Goal: Task Accomplishment & Management: Manage account settings

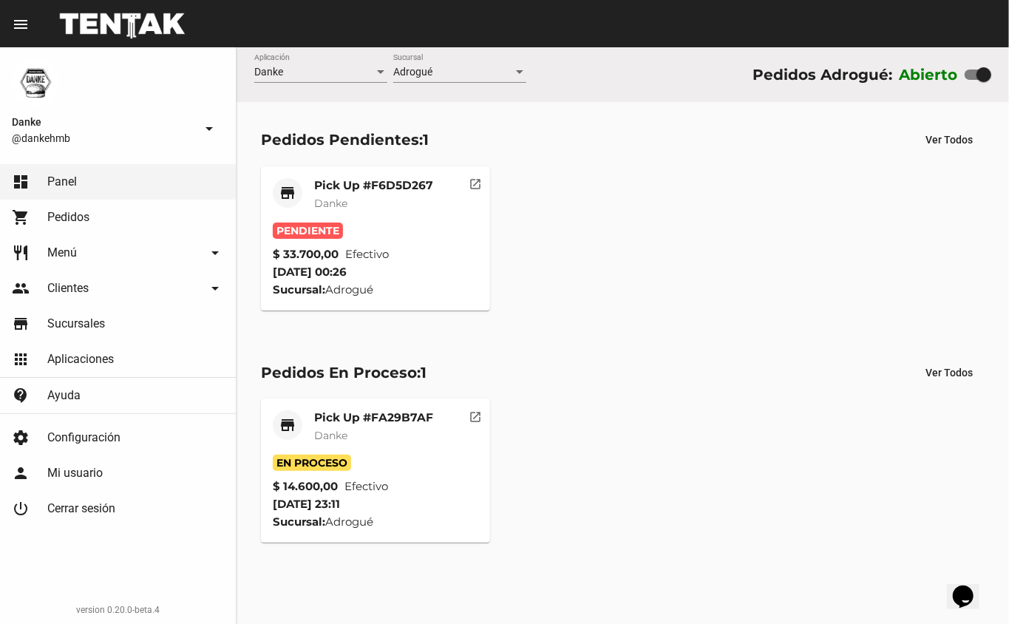
click at [388, 176] on mat-card "store Pick Up #F6D5D267 Danke Pendiente $ 33.700,00 Efectivo 7/9/25 00:26 Sucur…" at bounding box center [376, 238] width 230 height 144
click at [382, 180] on mat-card-title "Pick Up #F6D5D267" at bounding box center [373, 185] width 119 height 15
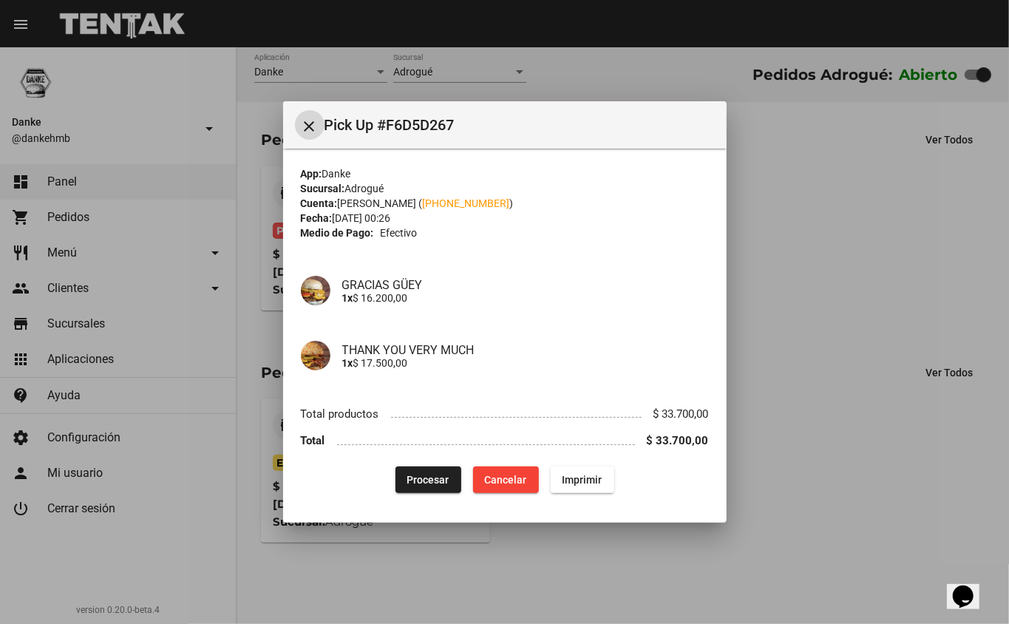
click at [507, 474] on span "Cancelar" at bounding box center [506, 480] width 42 height 12
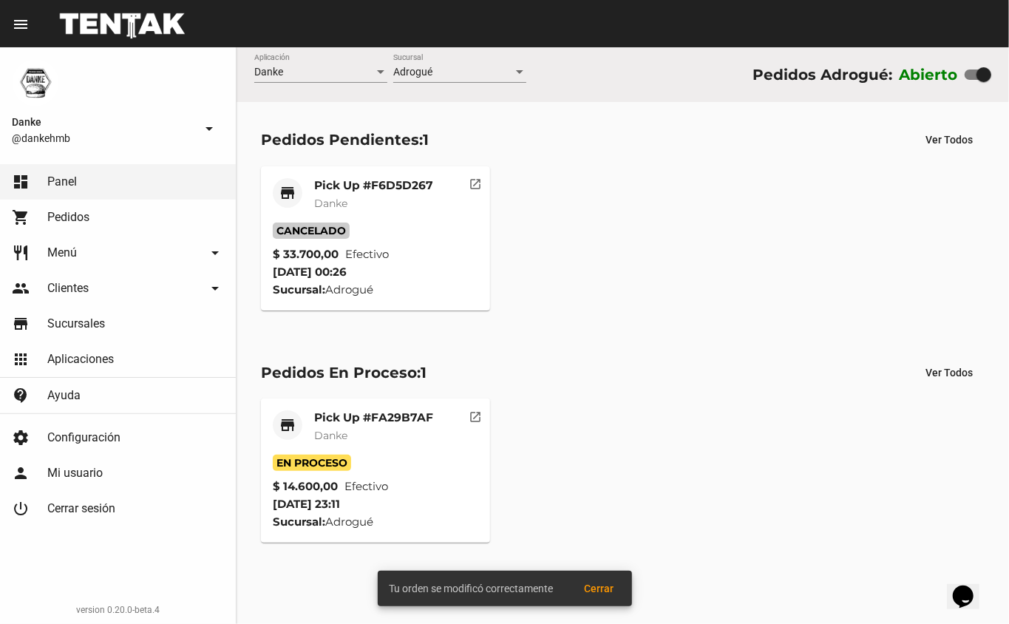
click at [977, 77] on div at bounding box center [984, 74] width 15 height 15
click at [972, 80] on input "checkbox" at bounding box center [971, 80] width 1 height 1
checkbox input "false"
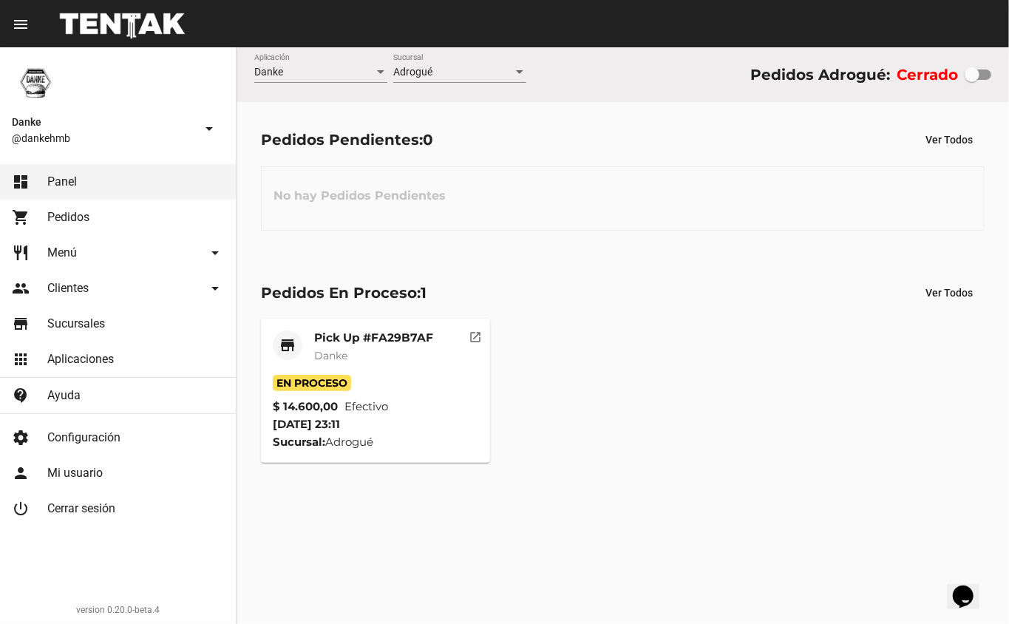
click at [400, 344] on mat-card-title "Pick Up #FA29B7AF" at bounding box center [373, 337] width 119 height 15
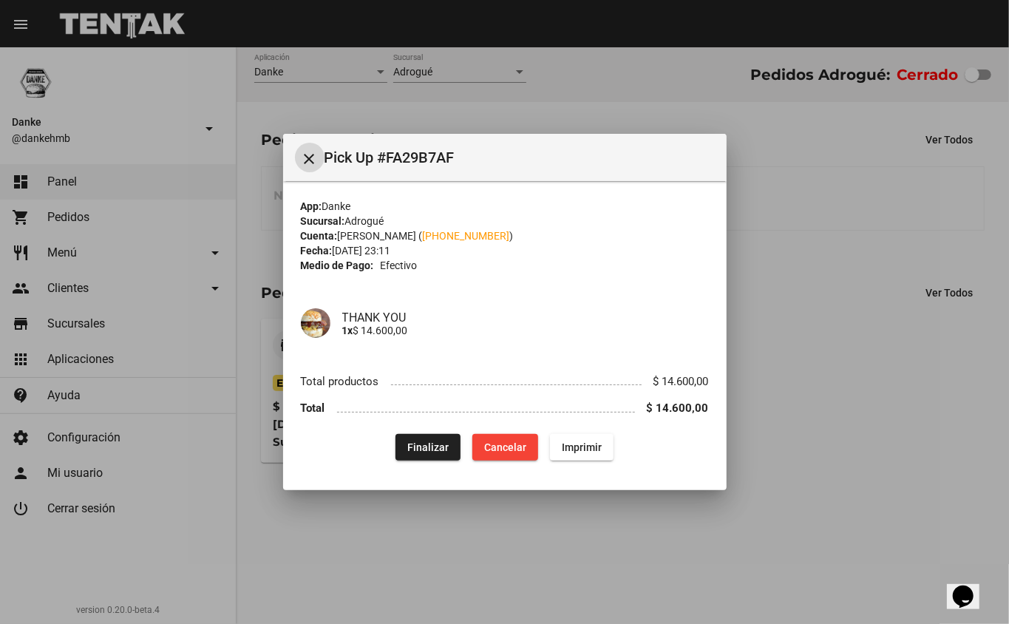
click at [427, 447] on span "Finalizar" at bounding box center [427, 447] width 41 height 12
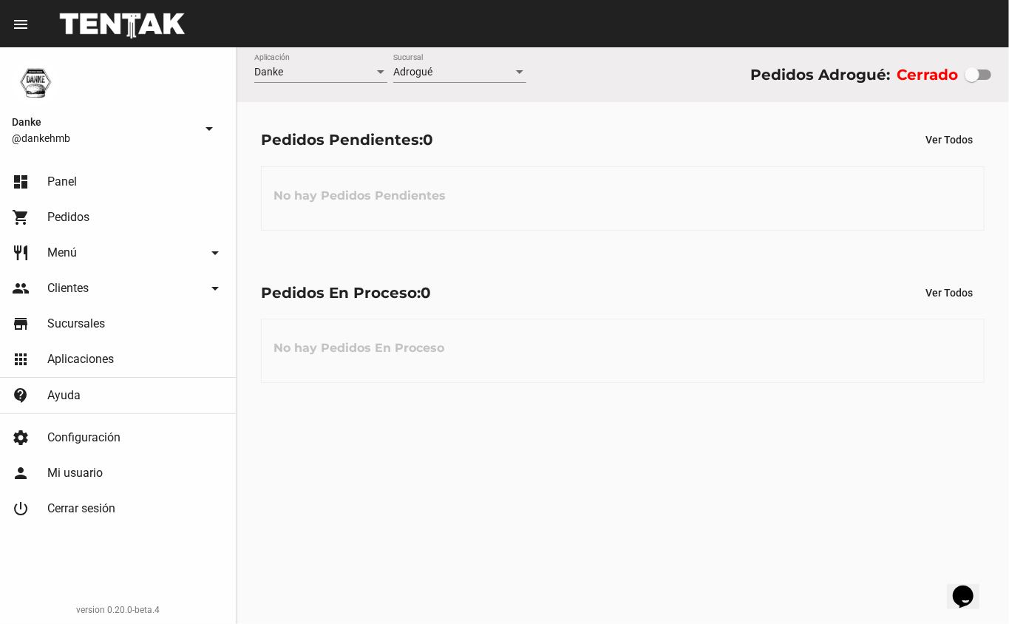
click at [78, 237] on link "restaurant Menú arrow_drop_down" at bounding box center [118, 252] width 236 height 35
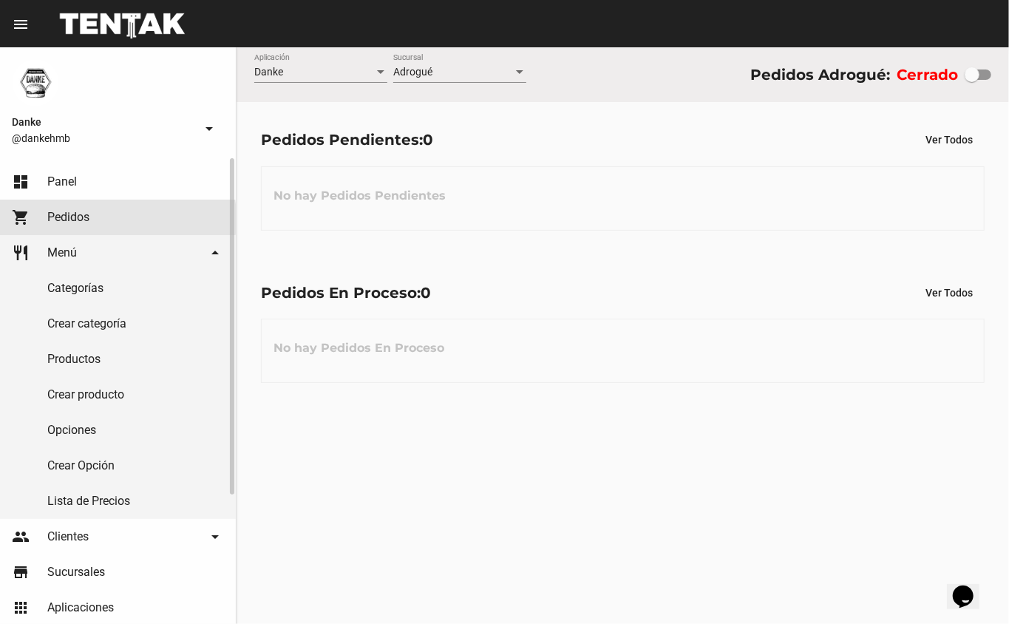
click at [83, 219] on span "Pedidos" at bounding box center [68, 217] width 42 height 15
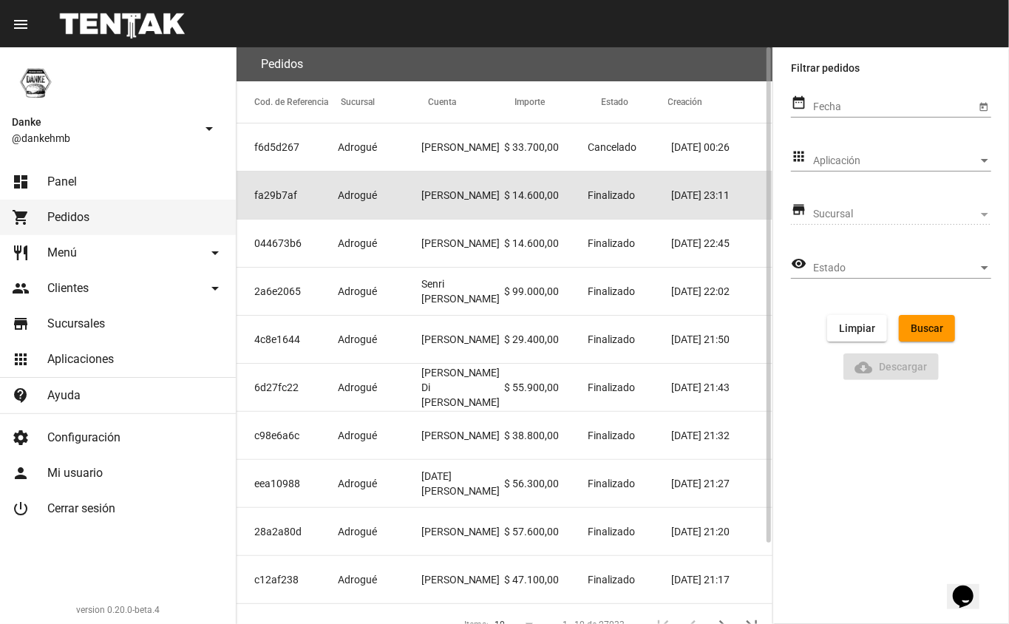
click at [645, 178] on mat-cell "Finalizado" at bounding box center [630, 195] width 84 height 47
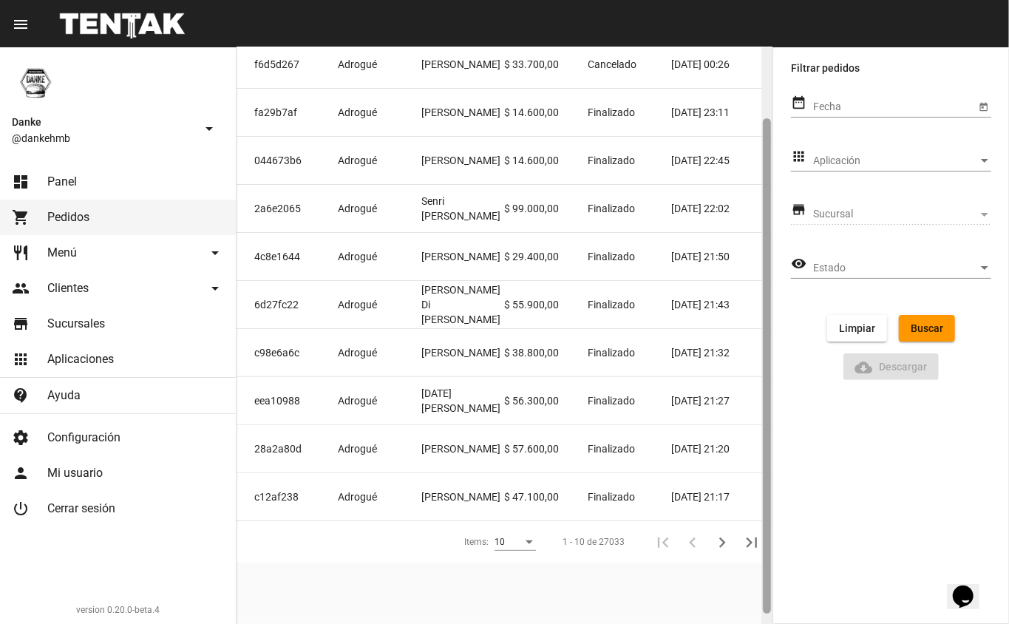
drag, startPoint x: 769, startPoint y: 264, endPoint x: 767, endPoint y: 335, distance: 71.0
click at [767, 335] on div at bounding box center [767, 365] width 8 height 495
click at [767, 336] on div at bounding box center [767, 365] width 8 height 495
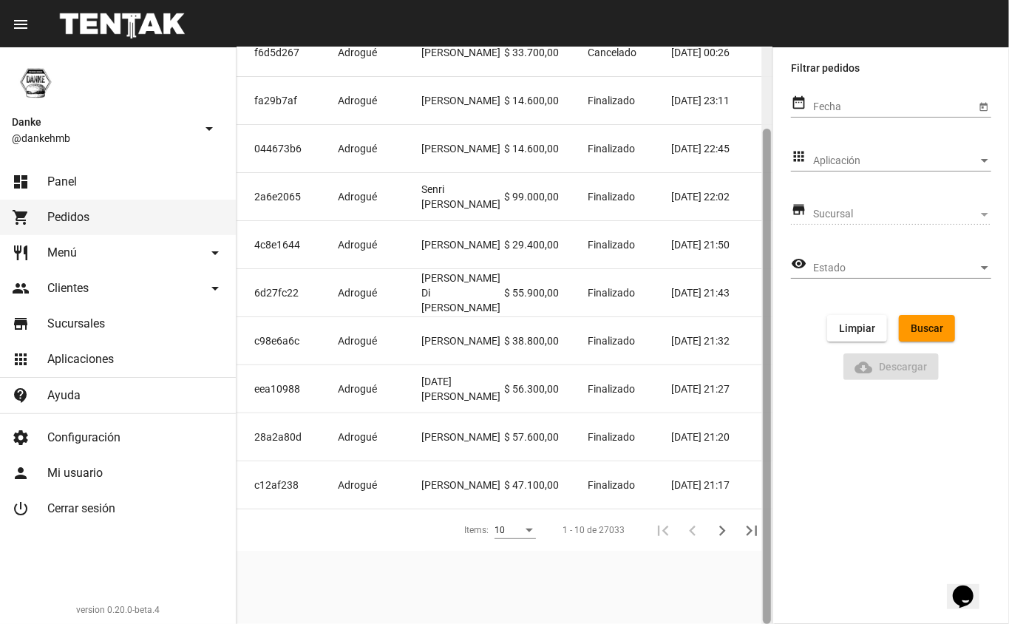
drag, startPoint x: 766, startPoint y: 433, endPoint x: 764, endPoint y: 473, distance: 40.0
click at [766, 473] on div at bounding box center [767, 376] width 8 height 495
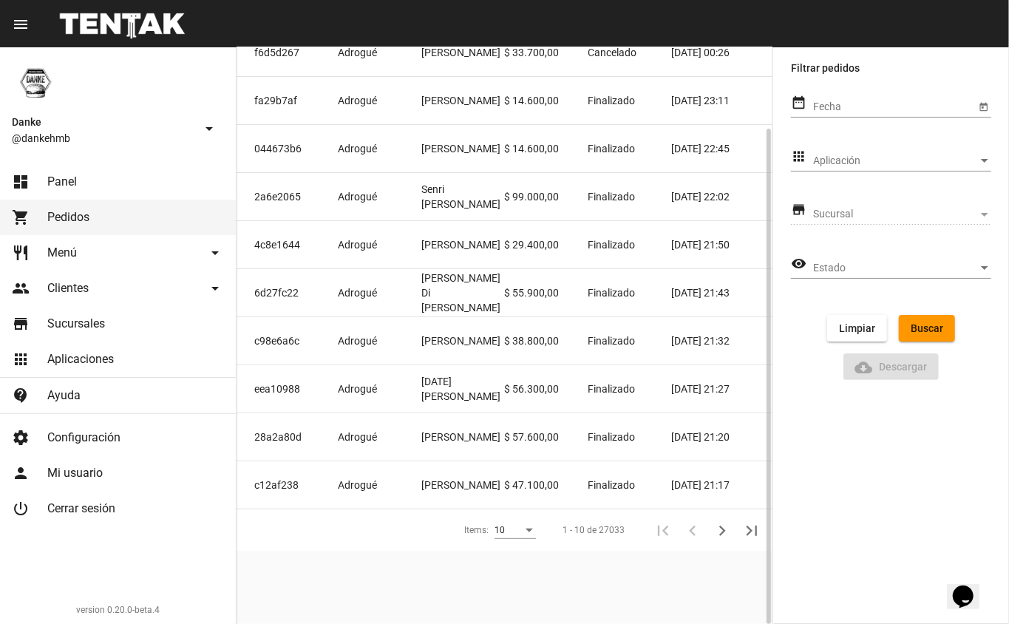
click at [534, 526] on div "10" at bounding box center [515, 526] width 41 height 25
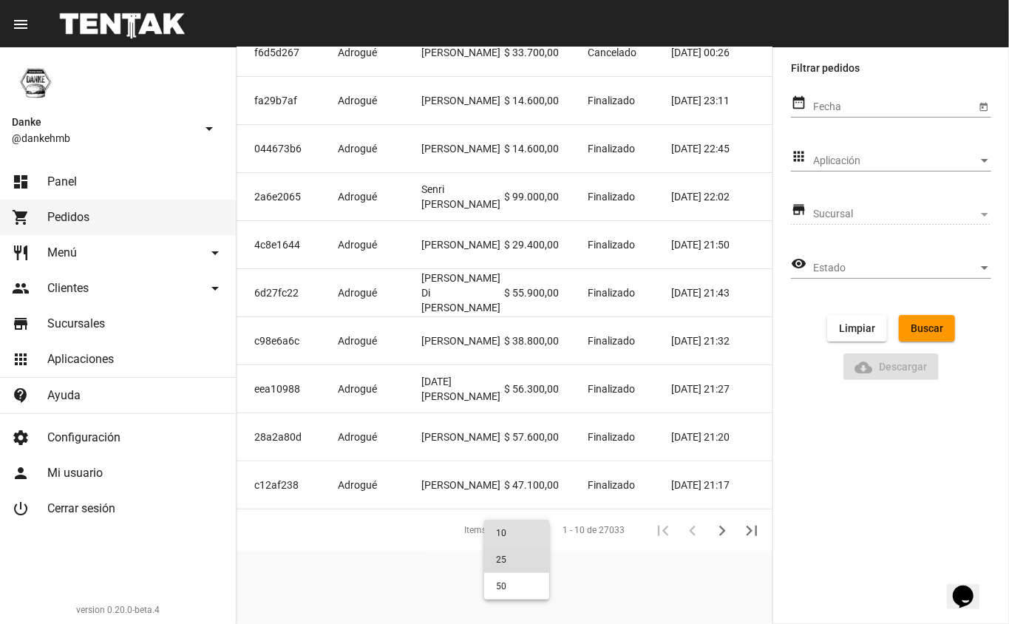
click at [525, 557] on span "25" at bounding box center [516, 559] width 41 height 27
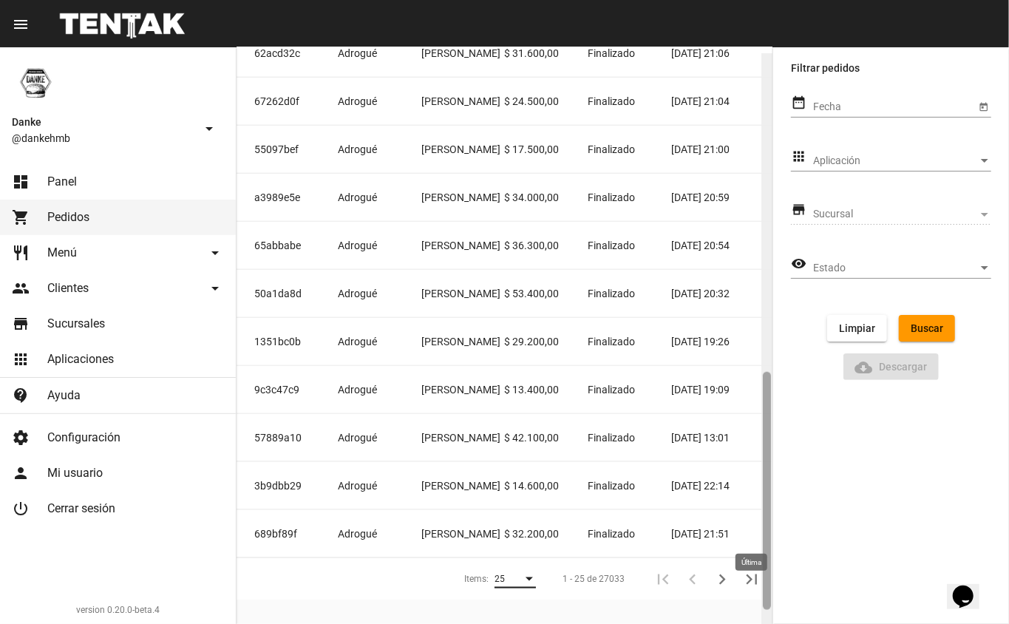
scroll to position [773, 0]
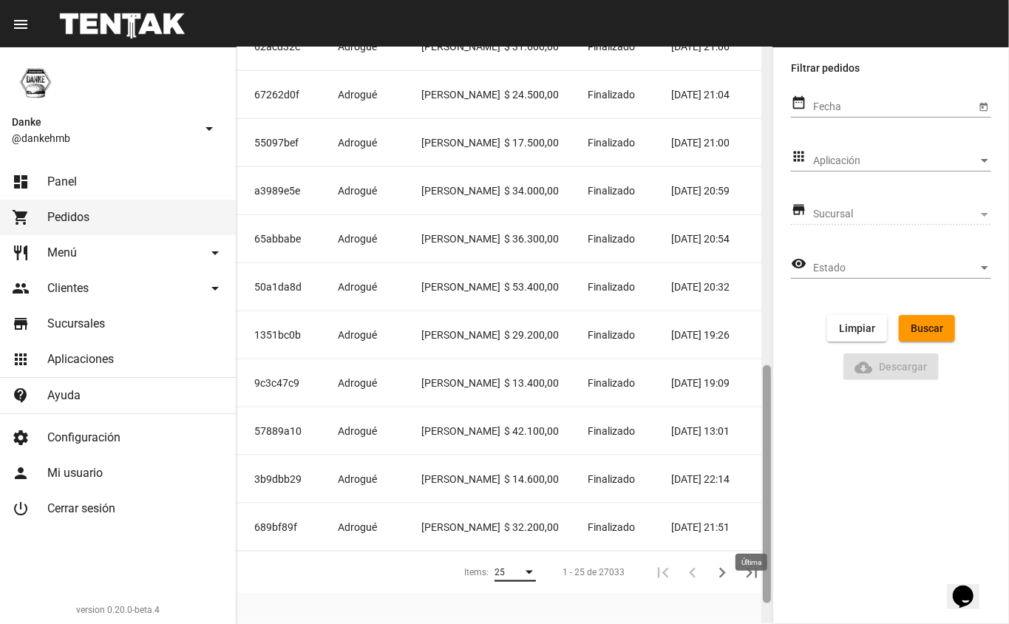
drag, startPoint x: 767, startPoint y: 309, endPoint x: 752, endPoint y: 590, distance: 281.3
click at [752, 590] on div "Pedidos Cod. de Referencia Sucursal Cuenta Importe Estado Creación f6d5d267 Adr…" at bounding box center [505, 335] width 536 height 577
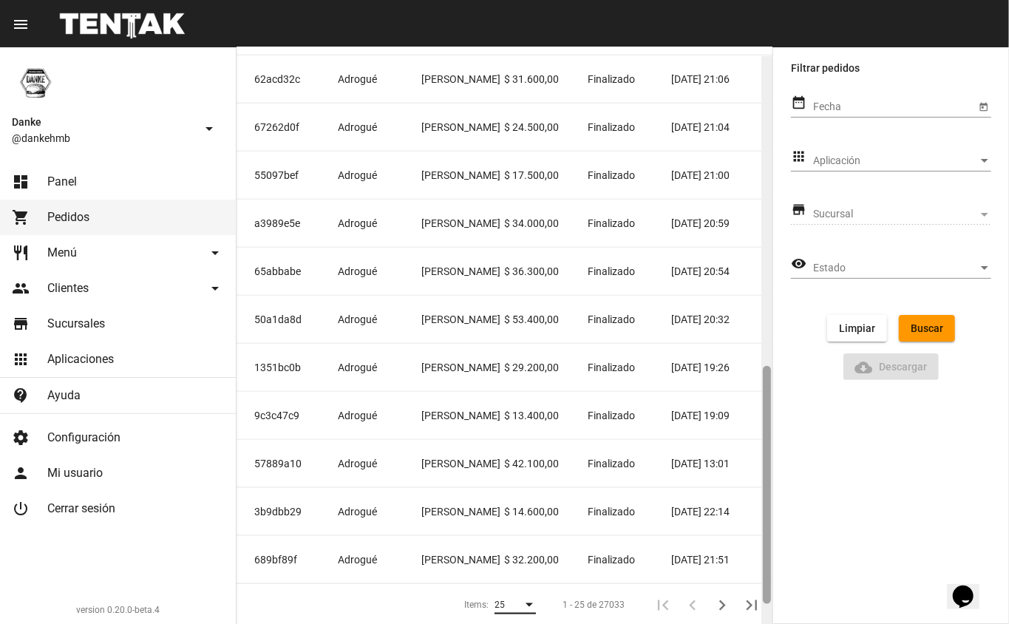
scroll to position [734, 0]
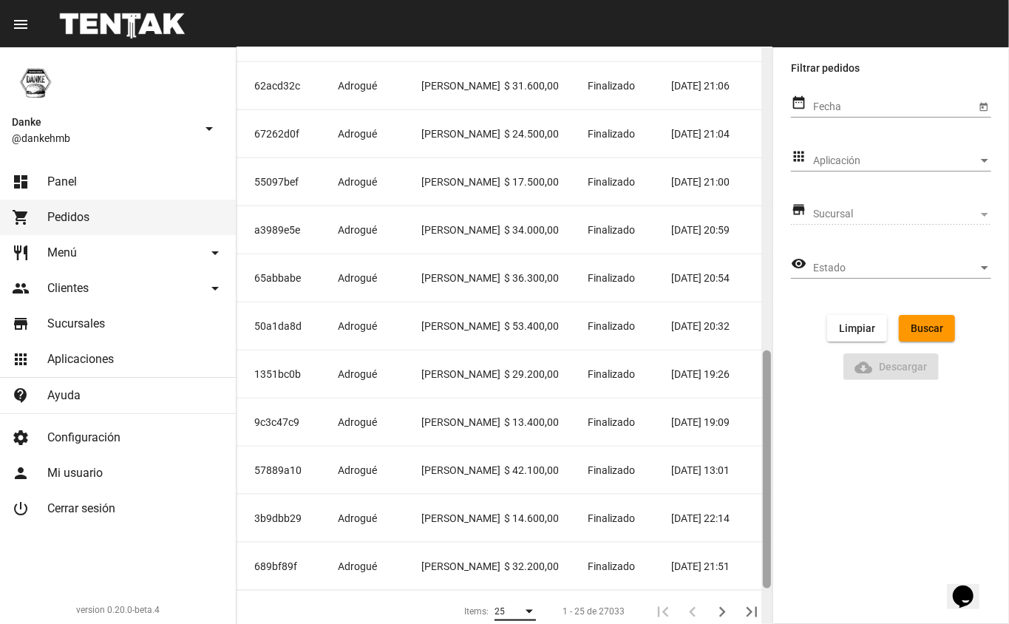
drag, startPoint x: 764, startPoint y: 504, endPoint x: 764, endPoint y: 488, distance: 16.3
click at [764, 488] on div at bounding box center [767, 469] width 8 height 238
click at [447, 189] on mat-cell "[PERSON_NAME]" at bounding box center [463, 181] width 84 height 47
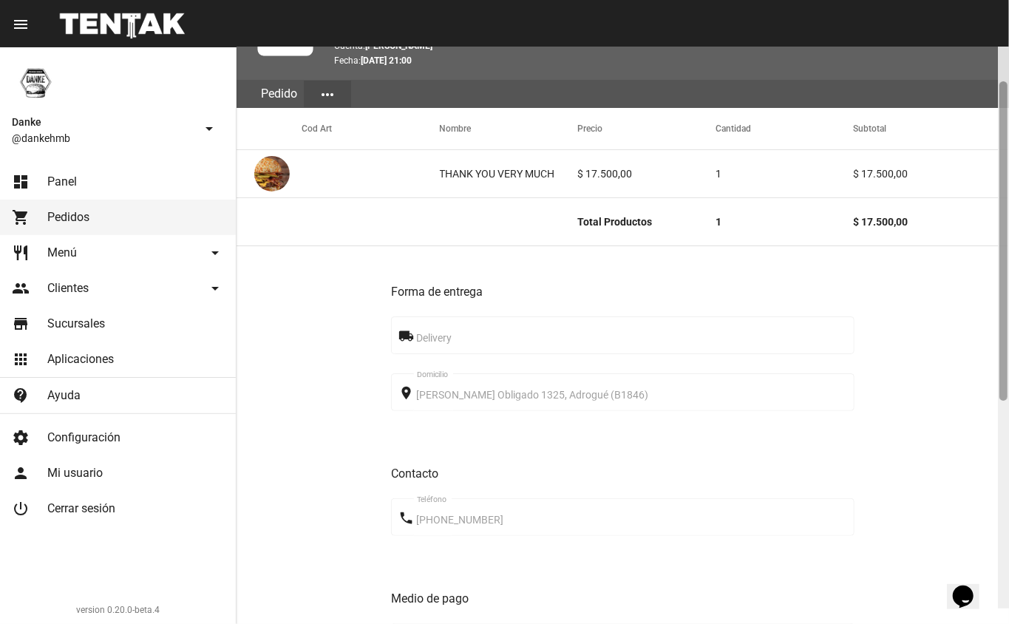
scroll to position [81, 0]
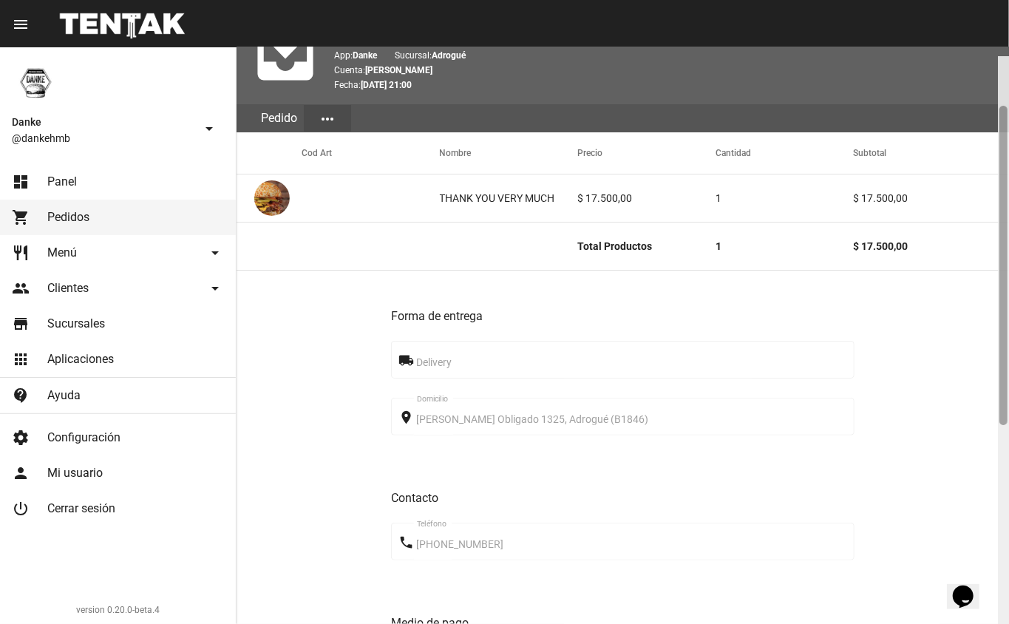
drag, startPoint x: 1004, startPoint y: 211, endPoint x: 1008, endPoint y: 256, distance: 45.3
click at [1008, 256] on div at bounding box center [1003, 344] width 11 height 577
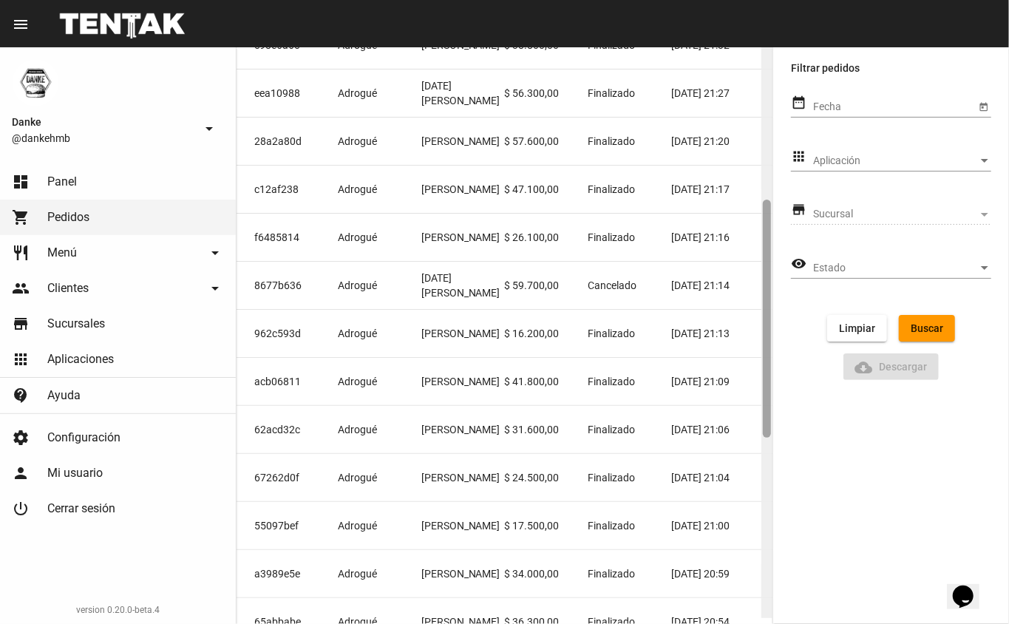
drag, startPoint x: 764, startPoint y: 259, endPoint x: 766, endPoint y: 421, distance: 161.9
click at [766, 421] on div at bounding box center [767, 319] width 8 height 238
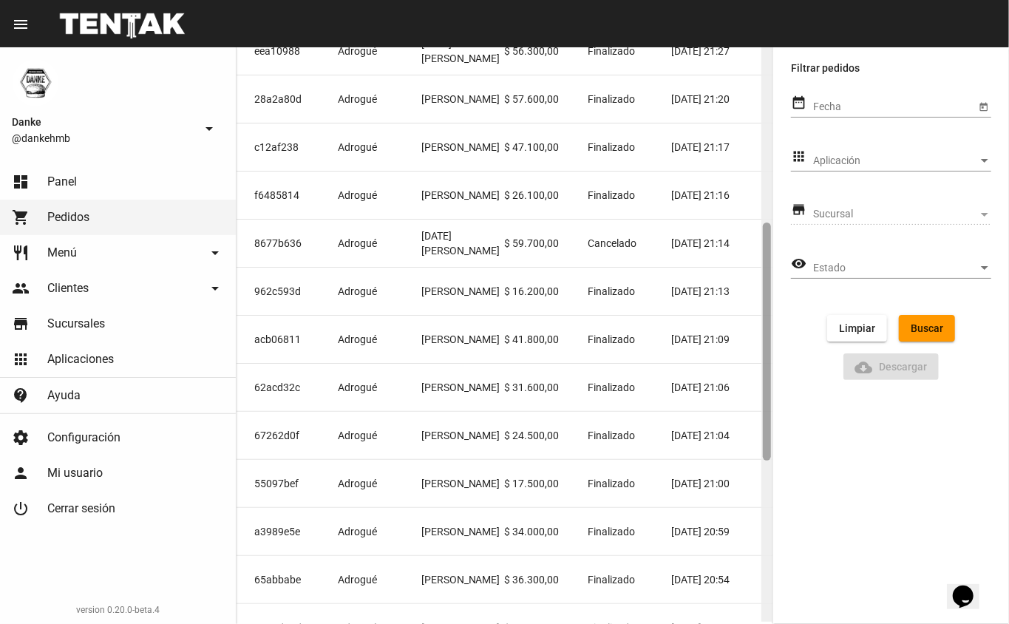
drag, startPoint x: 767, startPoint y: 421, endPoint x: 767, endPoint y: 439, distance: 17.8
click at [767, 439] on div at bounding box center [767, 342] width 8 height 238
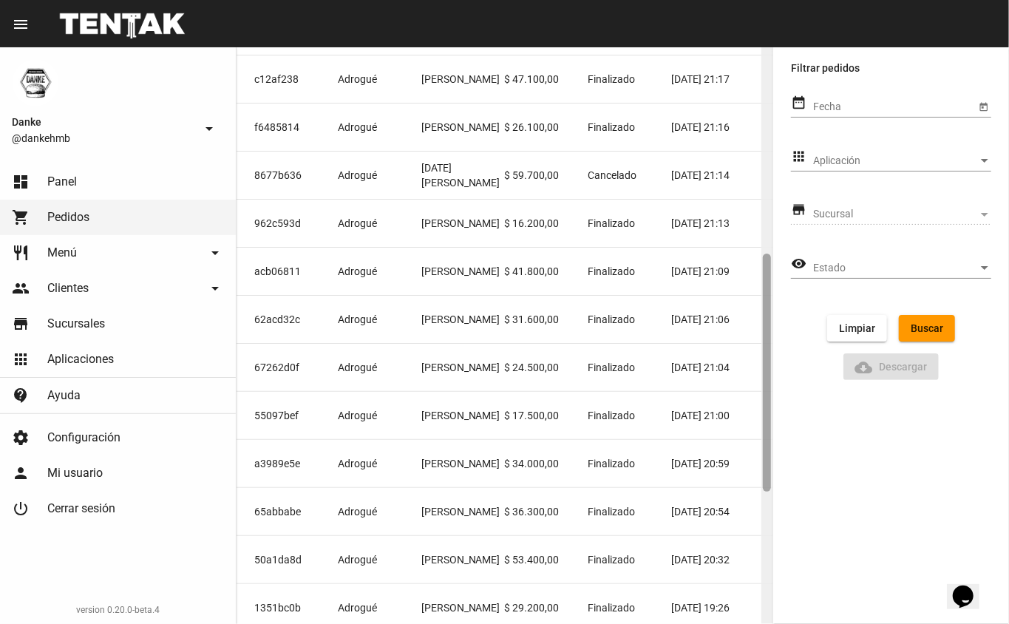
drag, startPoint x: 766, startPoint y: 450, endPoint x: 764, endPoint y: 478, distance: 27.4
click at [764, 478] on div at bounding box center [767, 373] width 8 height 238
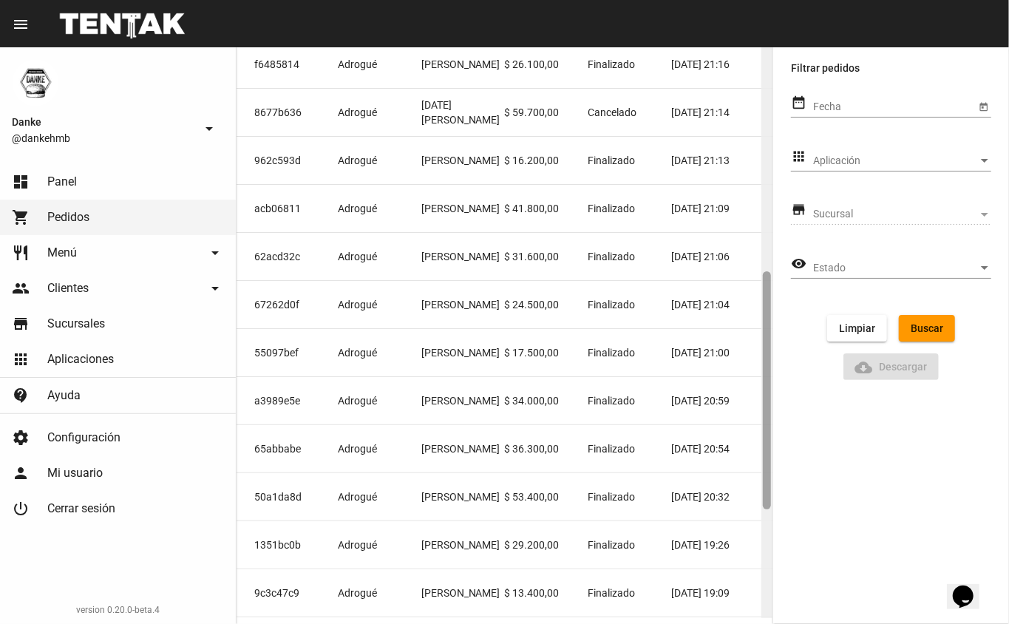
scroll to position [557, 0]
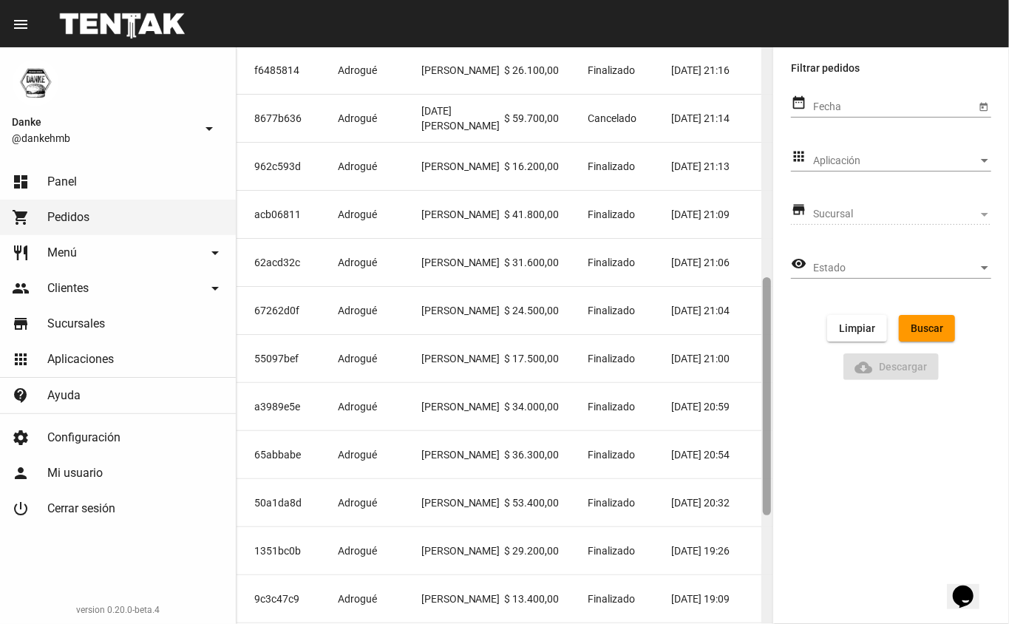
drag, startPoint x: 764, startPoint y: 478, endPoint x: 758, endPoint y: 501, distance: 24.4
click at [758, 501] on div "Pedidos Cod. de Referencia Sucursal Cuenta Importe Estado Creación f6d5d267 Adr…" at bounding box center [505, 335] width 536 height 577
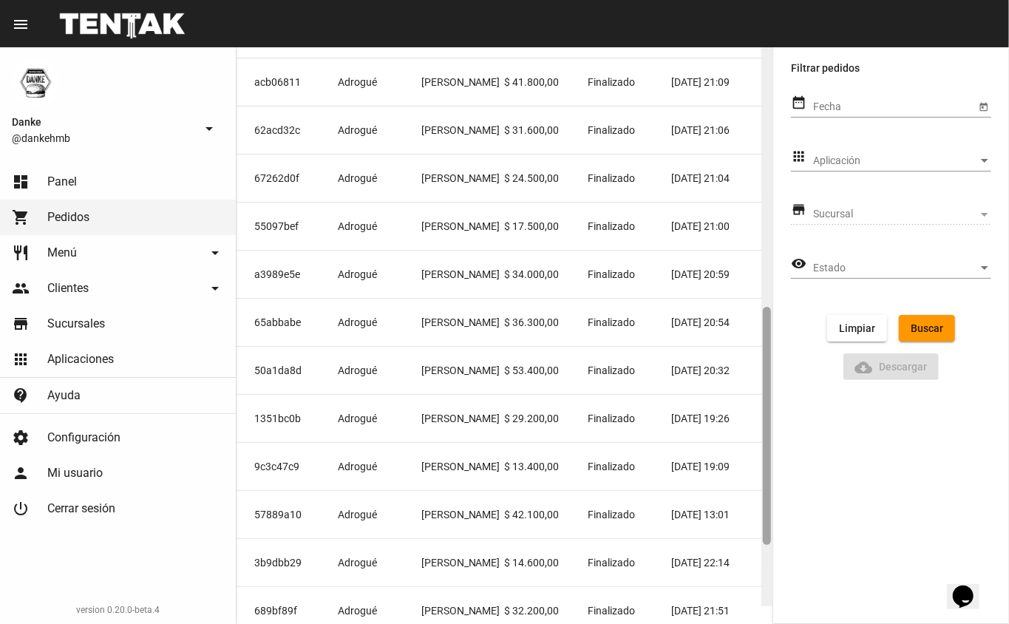
drag, startPoint x: 769, startPoint y: 464, endPoint x: 759, endPoint y: 521, distance: 57.9
click at [759, 521] on div "Pedidos Cod. de Referencia Sucursal Cuenta Importe Estado Creación f6d5d267 Adr…" at bounding box center [505, 335] width 536 height 577
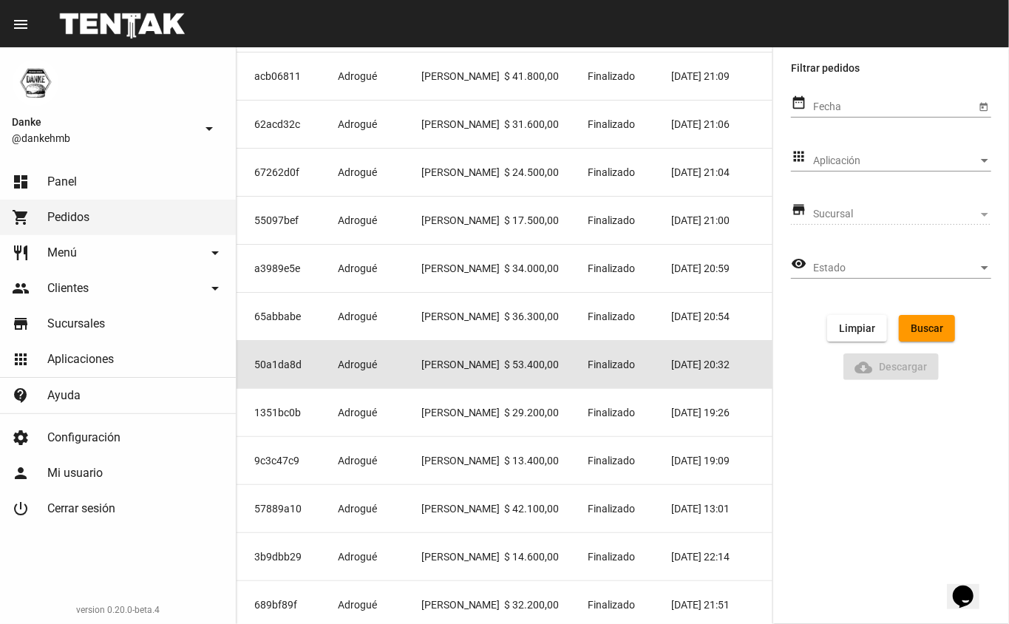
click at [352, 362] on span "Adrogué" at bounding box center [357, 364] width 39 height 15
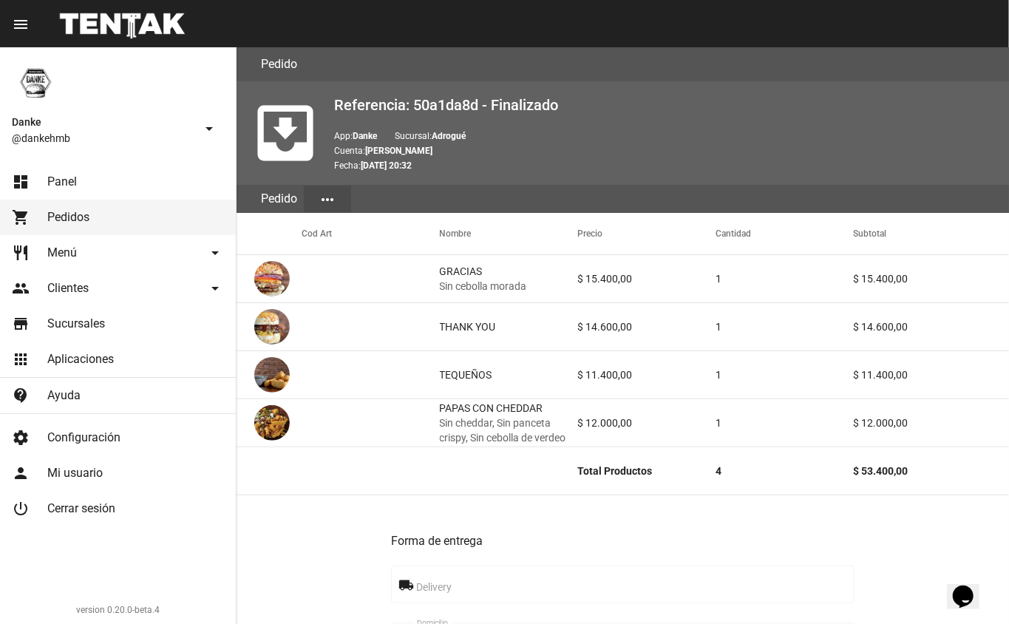
scroll to position [577, 0]
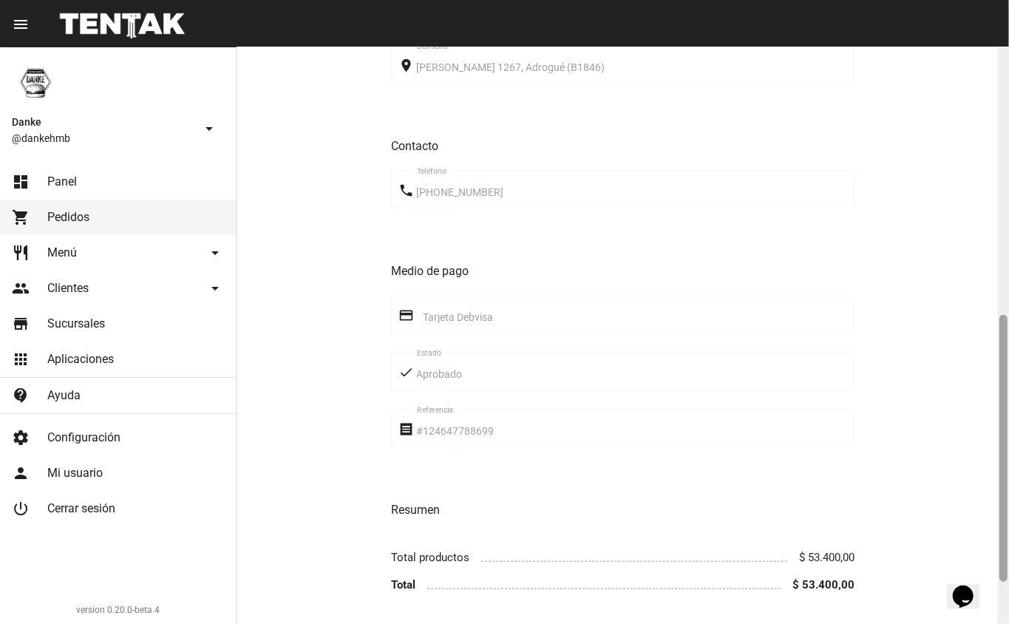
drag, startPoint x: 1008, startPoint y: 281, endPoint x: 1004, endPoint y: 305, distance: 24.1
click at [1004, 303] on div at bounding box center [1003, 335] width 11 height 577
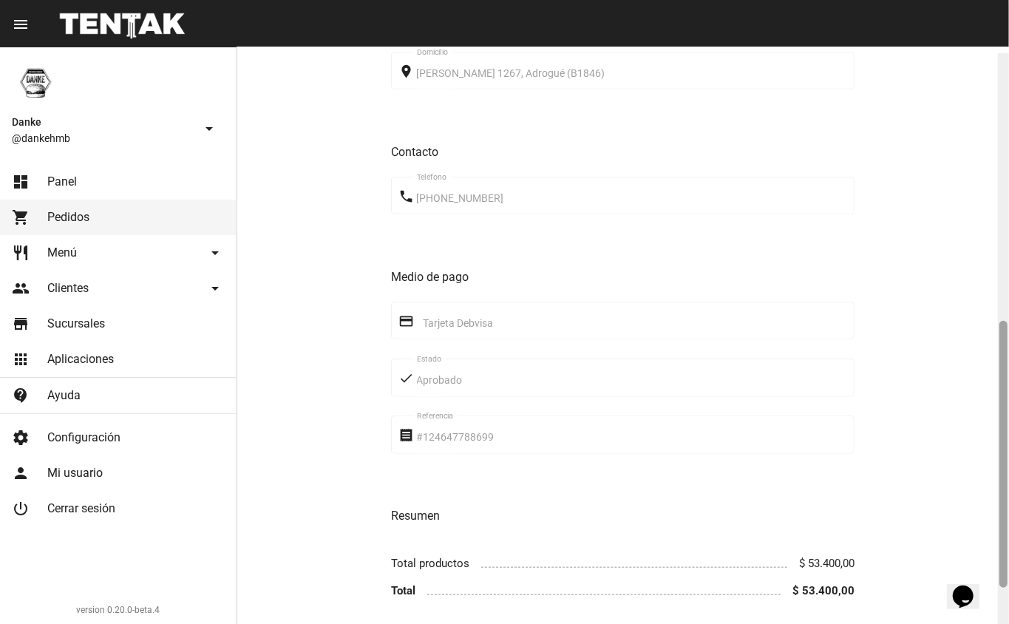
drag, startPoint x: 1005, startPoint y: 337, endPoint x: 1005, endPoint y: 329, distance: 8.1
click at [1005, 332] on div at bounding box center [1004, 454] width 8 height 267
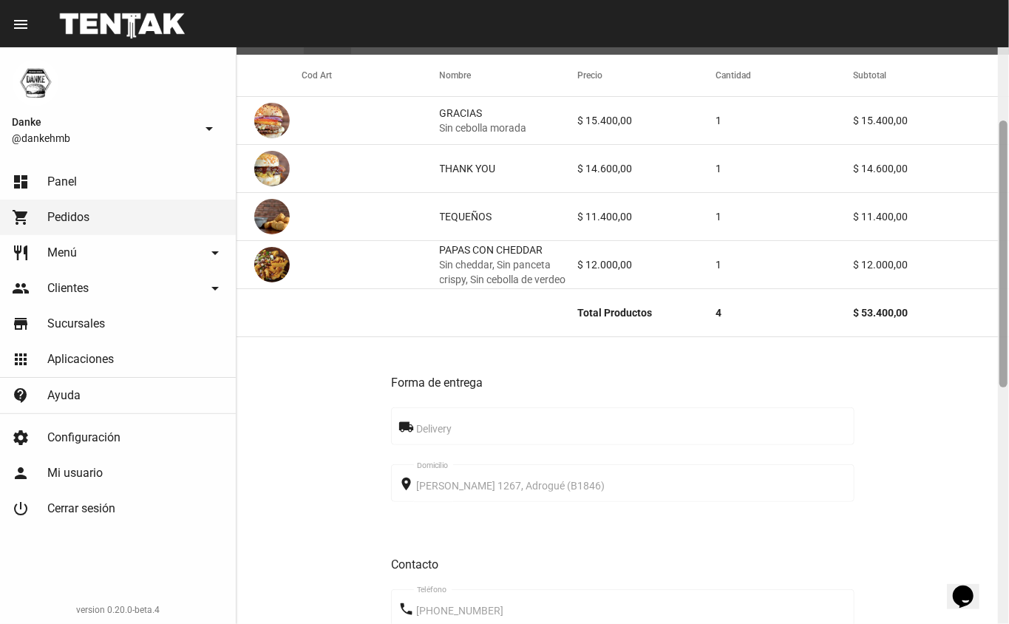
scroll to position [163, 0]
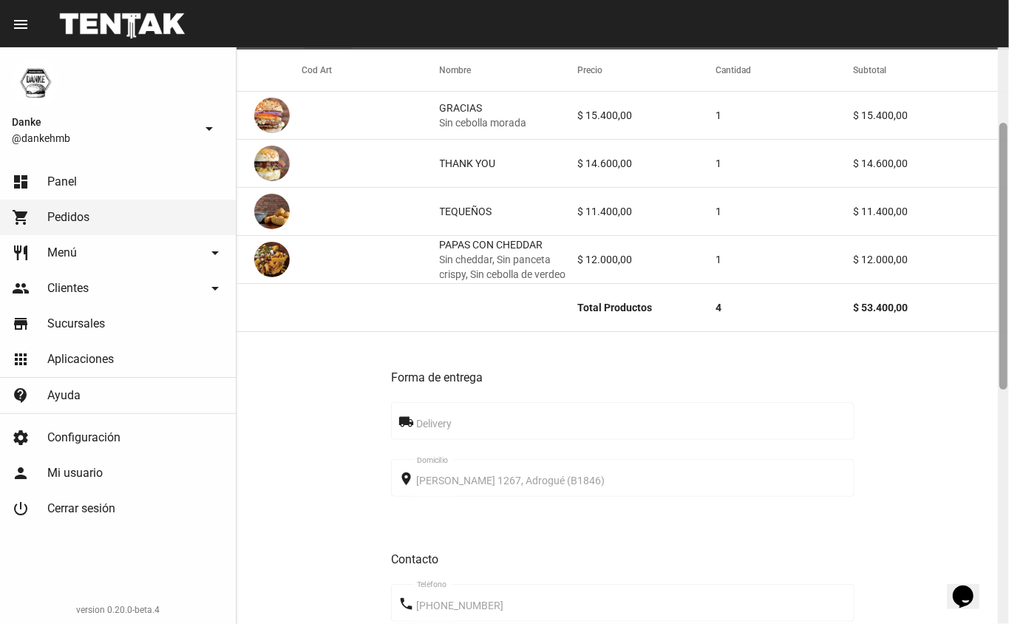
drag, startPoint x: 1005, startPoint y: 313, endPoint x: 992, endPoint y: 127, distance: 186.8
click at [992, 127] on div "Pedido move_to_inbox Referencia: 50a1da8d - Finalizado App: [PERSON_NAME]: Adro…" at bounding box center [623, 335] width 773 height 577
drag, startPoint x: 992, startPoint y: 127, endPoint x: 991, endPoint y: 117, distance: 10.4
click at [991, 117] on mat-cell "$ 15.400,00" at bounding box center [931, 115] width 156 height 47
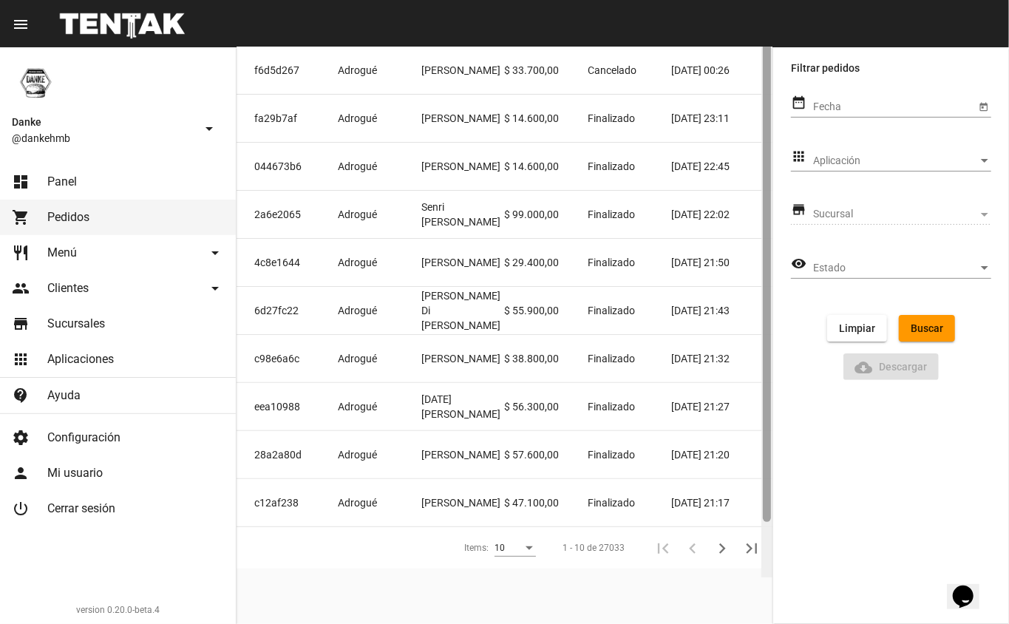
drag, startPoint x: 769, startPoint y: 290, endPoint x: 764, endPoint y: 358, distance: 68.2
click at [764, 358] on div at bounding box center [767, 274] width 8 height 495
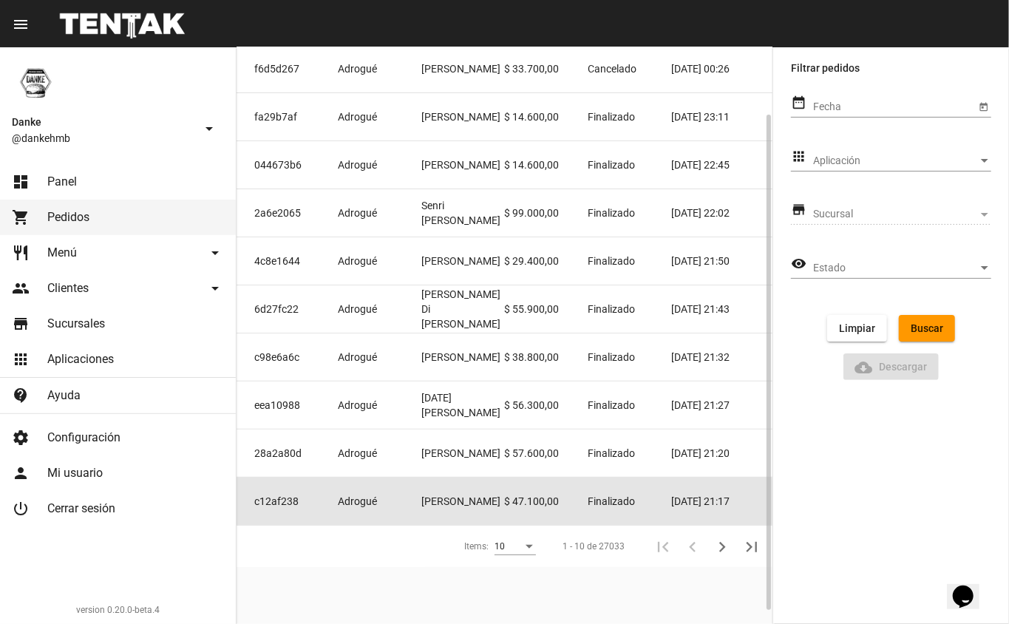
click at [356, 506] on span "Adrogué" at bounding box center [357, 501] width 39 height 15
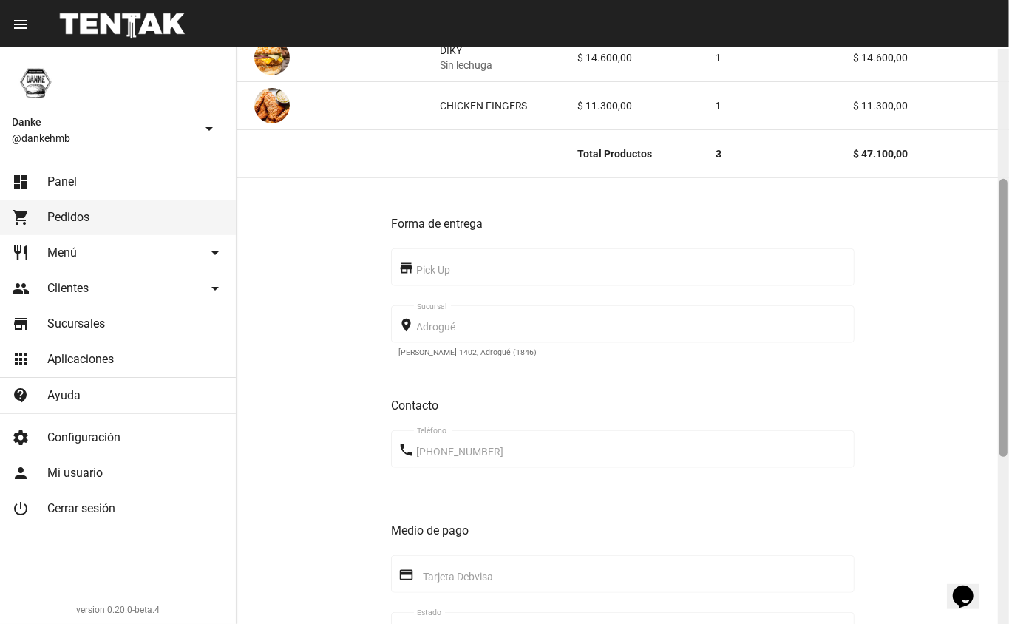
scroll to position [271, 0]
drag, startPoint x: 1000, startPoint y: 278, endPoint x: 986, endPoint y: 409, distance: 131.7
click at [986, 409] on div "Pedido move_to_inbox Referencia: c12af238 - Finalizado App: [PERSON_NAME]: Adro…" at bounding box center [623, 335] width 773 height 577
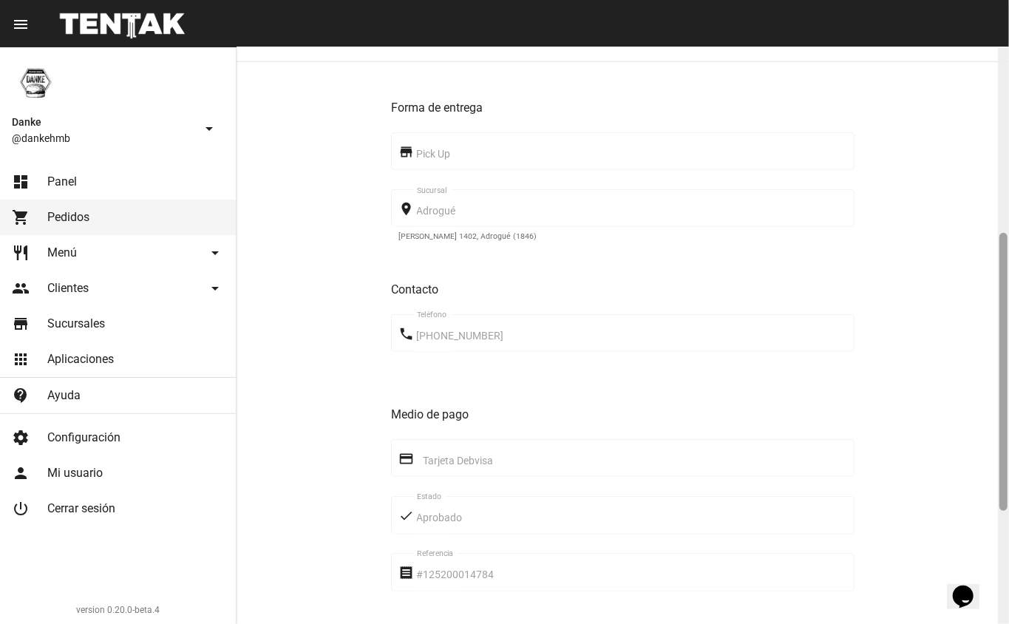
scroll to position [389, 0]
drag, startPoint x: 1003, startPoint y: 403, endPoint x: 988, endPoint y: 460, distance: 59.0
click at [988, 460] on div "Pedido move_to_inbox Referencia: c12af238 - Finalizado App: [PERSON_NAME]: Adro…" at bounding box center [623, 335] width 773 height 577
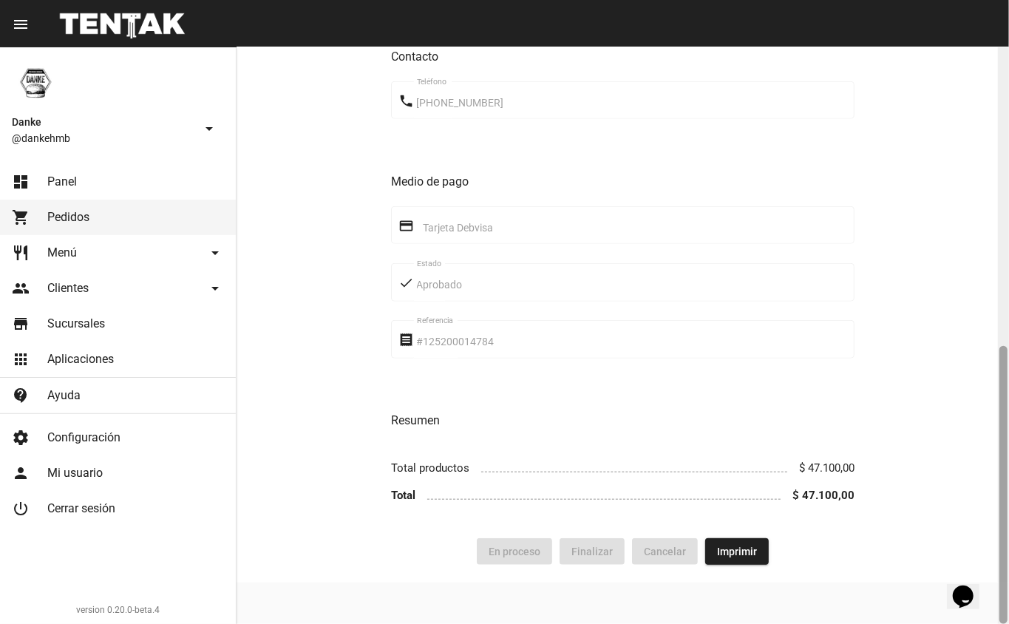
drag, startPoint x: 1008, startPoint y: 324, endPoint x: 1008, endPoint y: 290, distance: 34.0
click at [1008, 290] on div at bounding box center [1003, 335] width 11 height 577
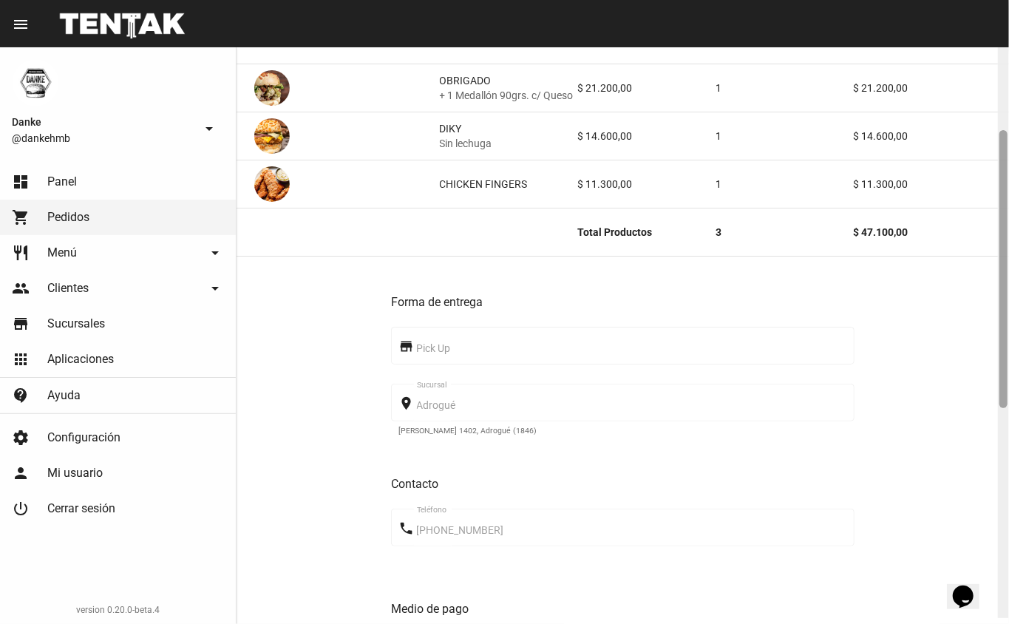
scroll to position [182, 0]
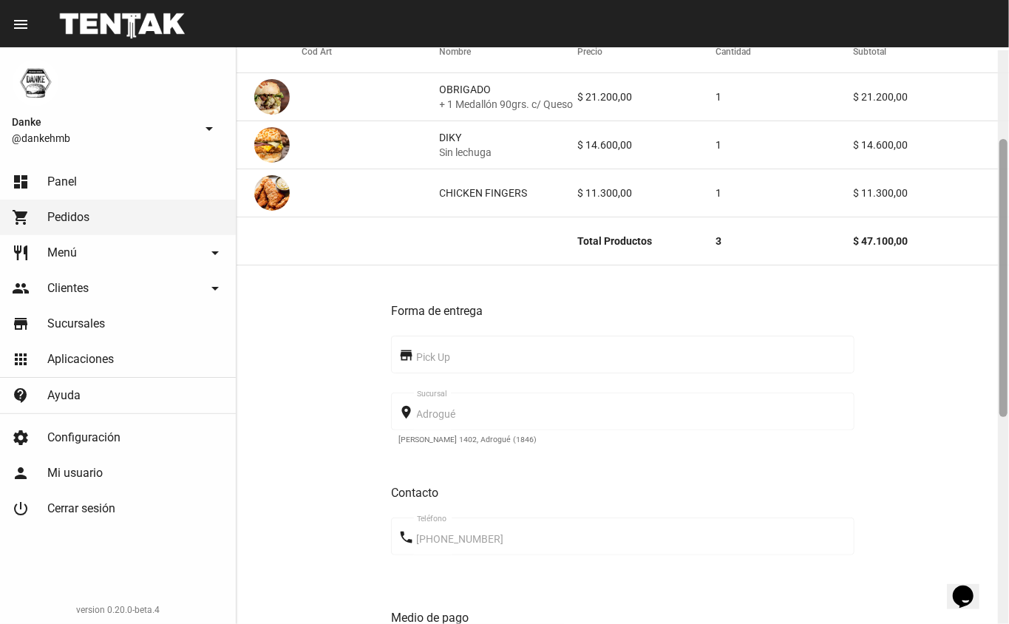
drag, startPoint x: 1005, startPoint y: 364, endPoint x: 1008, endPoint y: 154, distance: 210.7
click at [1008, 154] on div at bounding box center [1003, 338] width 11 height 577
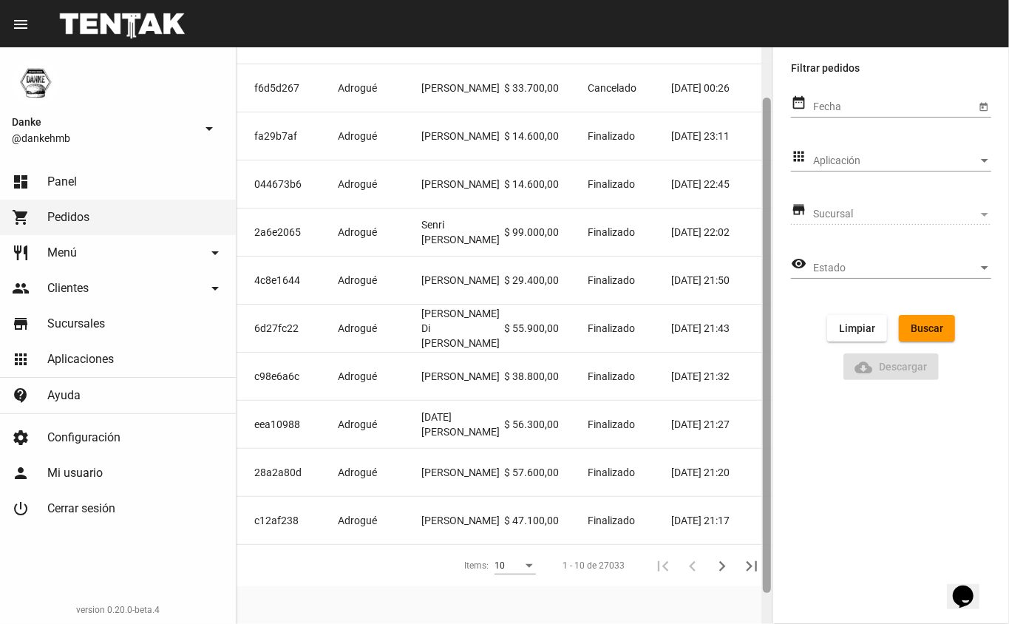
scroll to position [62, 0]
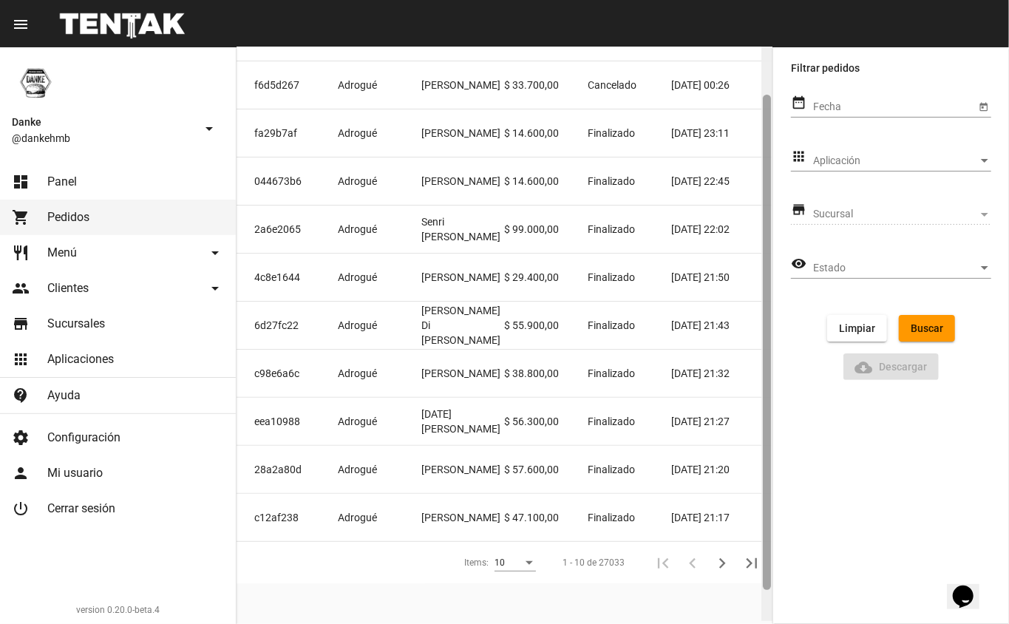
drag, startPoint x: 767, startPoint y: 390, endPoint x: 752, endPoint y: 444, distance: 55.2
click at [752, 444] on div "Pedidos Cod. de Referencia Sucursal Cuenta Importe Estado Creación f6d5d267 Adr…" at bounding box center [505, 335] width 536 height 577
click at [767, 424] on div at bounding box center [767, 348] width 8 height 495
click at [770, 406] on div at bounding box center [767, 348] width 8 height 495
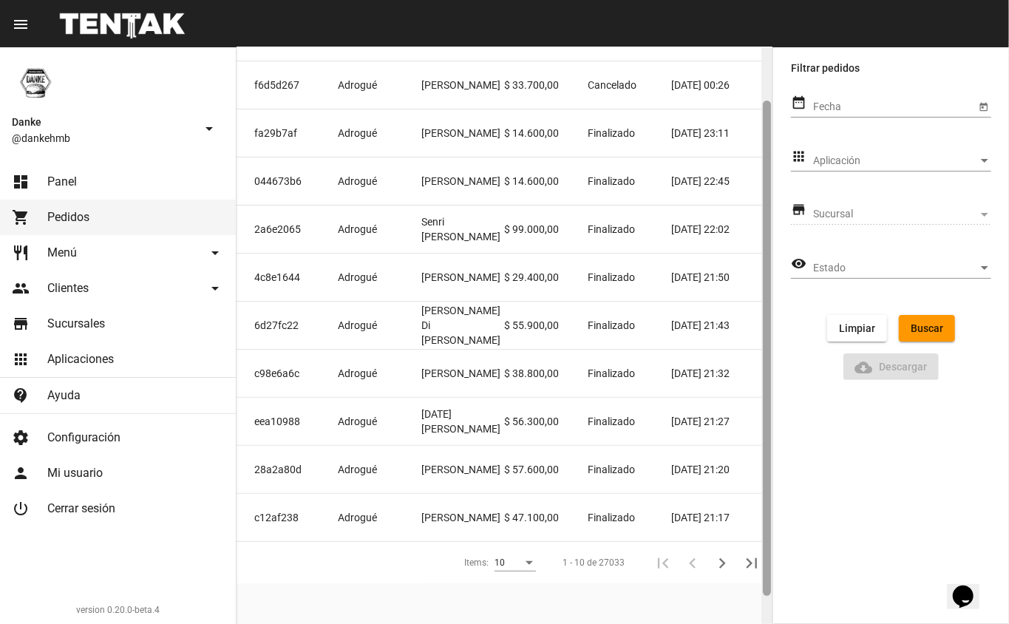
click at [767, 373] on div at bounding box center [767, 348] width 8 height 495
click at [764, 340] on div at bounding box center [767, 348] width 8 height 495
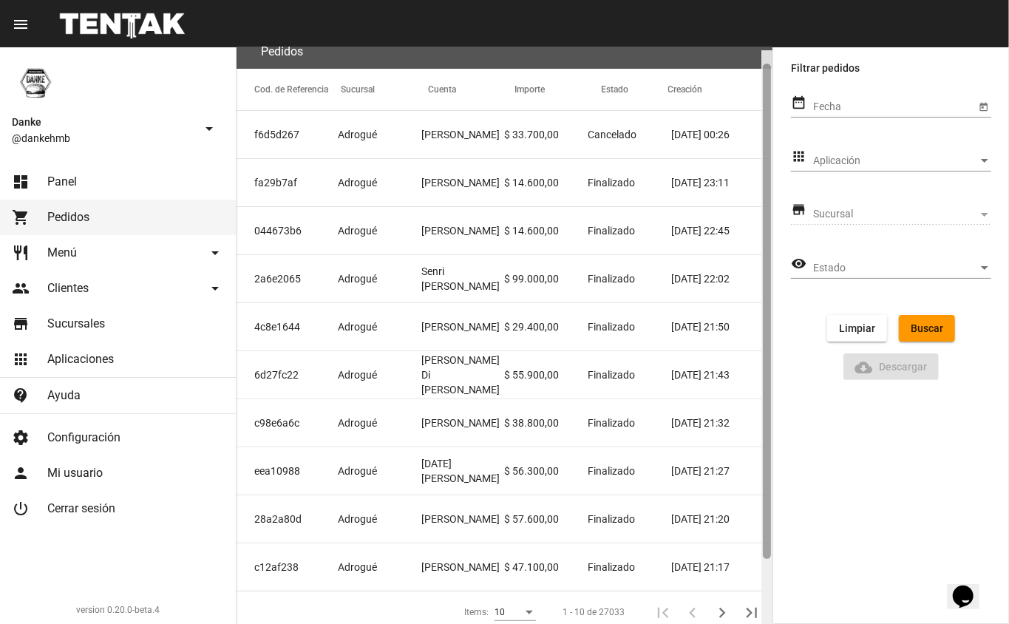
drag, startPoint x: 767, startPoint y: 300, endPoint x: 770, endPoint y: 258, distance: 42.2
click at [770, 258] on div at bounding box center [767, 311] width 8 height 495
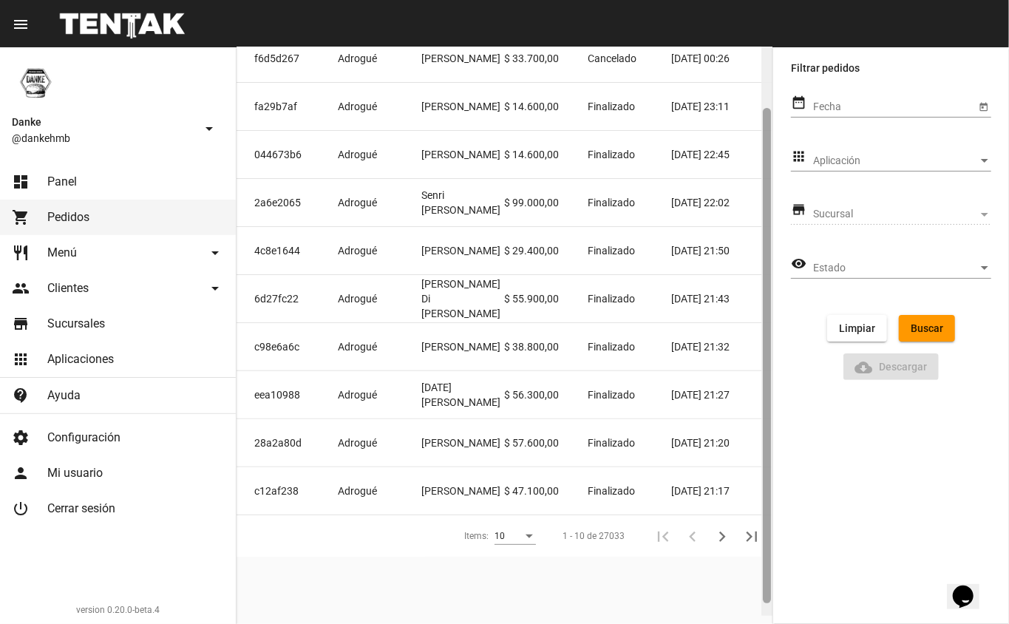
drag, startPoint x: 770, startPoint y: 258, endPoint x: 760, endPoint y: 326, distance: 68.8
click at [762, 326] on div at bounding box center [767, 327] width 11 height 577
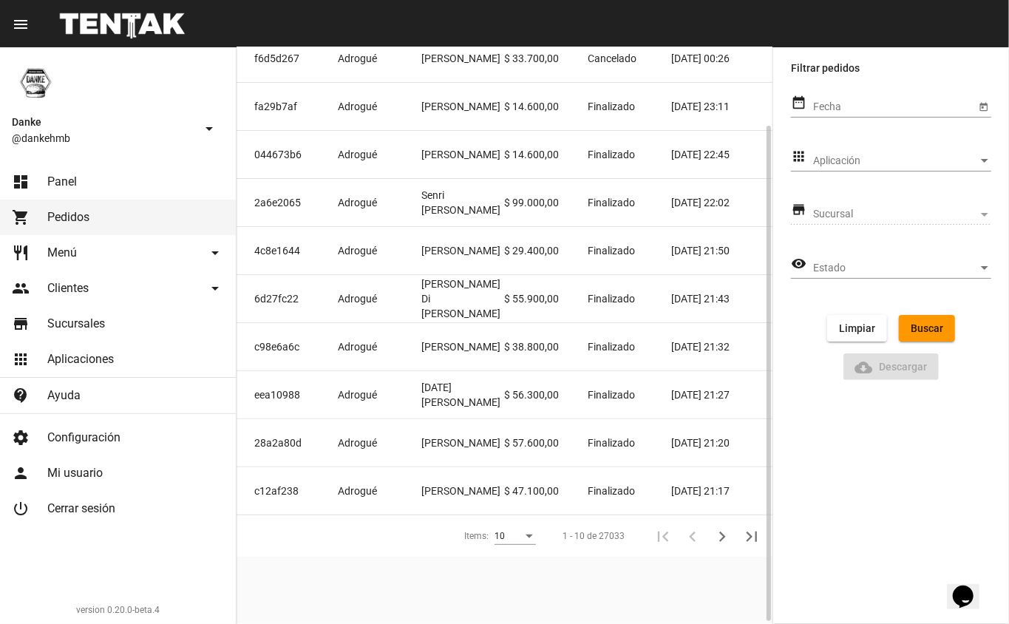
scroll to position [90, 0]
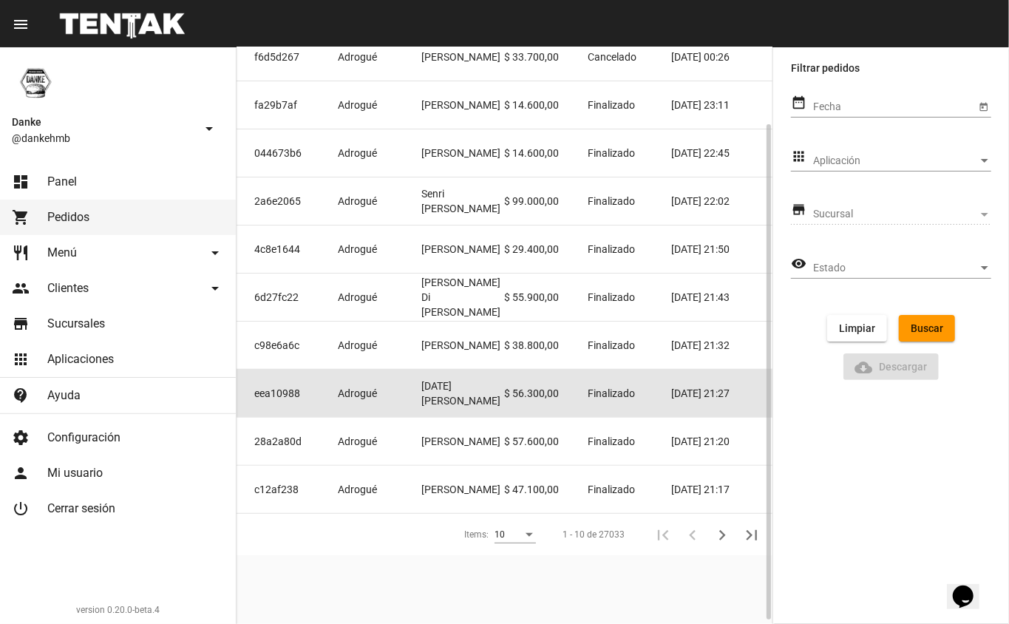
click at [506, 403] on mat-cell "$ 56.300,00" at bounding box center [546, 393] width 84 height 47
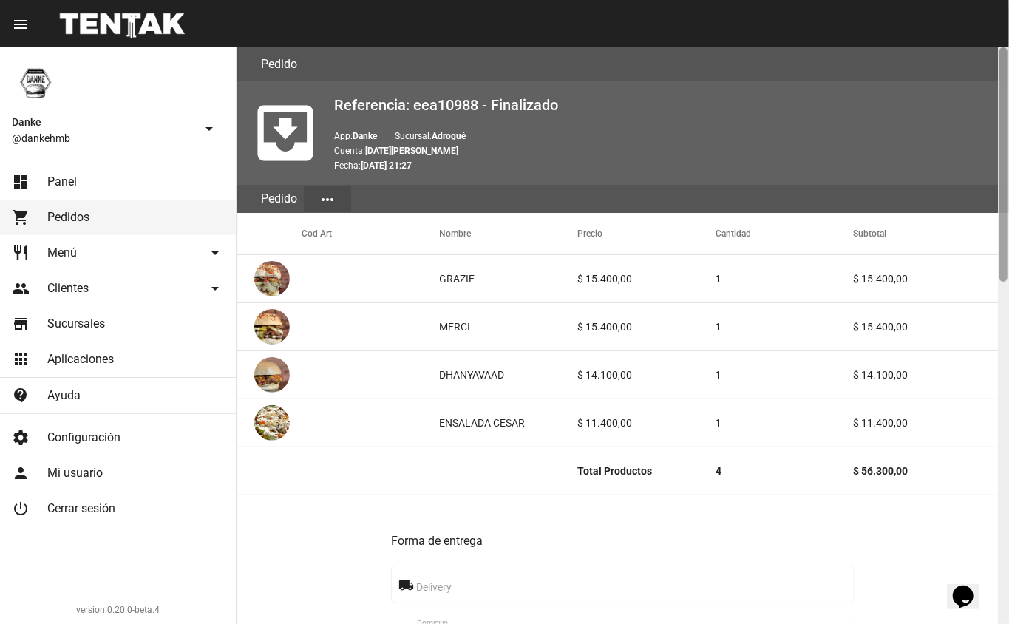
scroll to position [577, 0]
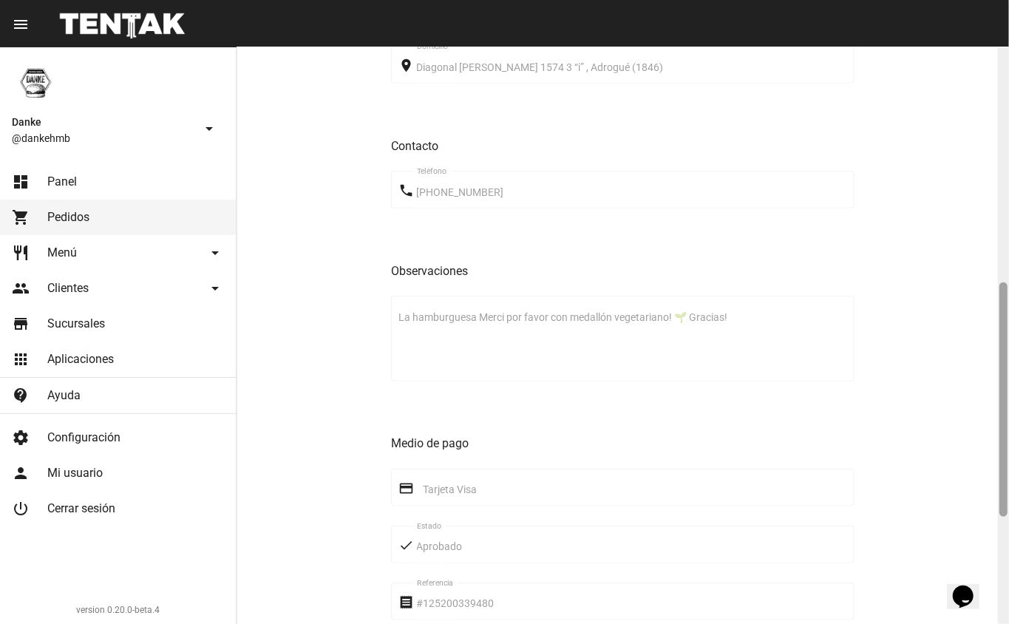
drag, startPoint x: 1008, startPoint y: 204, endPoint x: 1008, endPoint y: 260, distance: 56.2
click at [1008, 260] on div at bounding box center [1003, 335] width 11 height 577
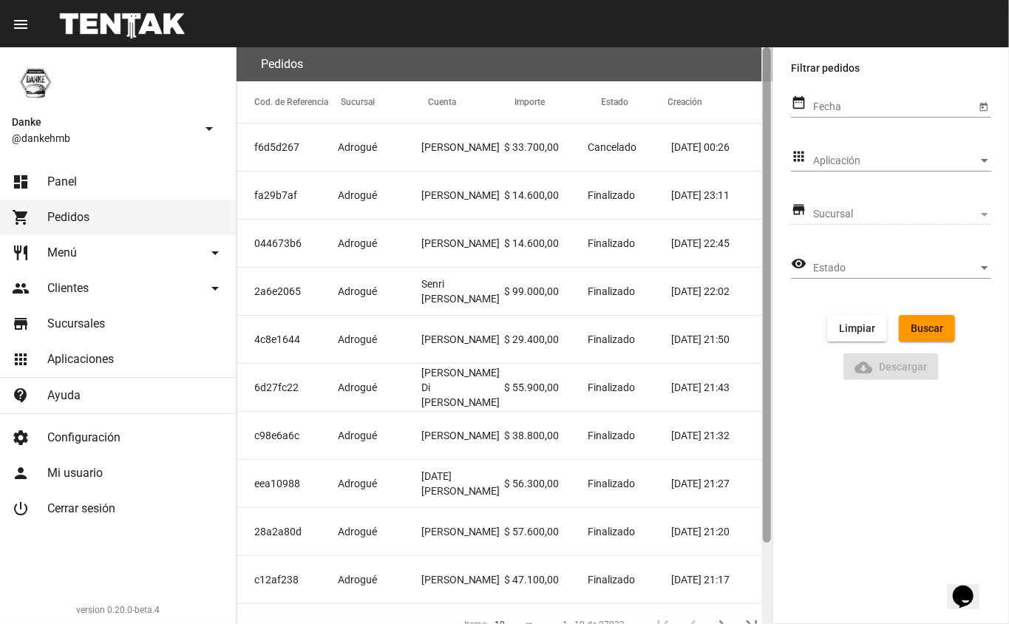
click at [764, 303] on div at bounding box center [767, 294] width 8 height 495
click at [764, 302] on div at bounding box center [767, 294] width 8 height 495
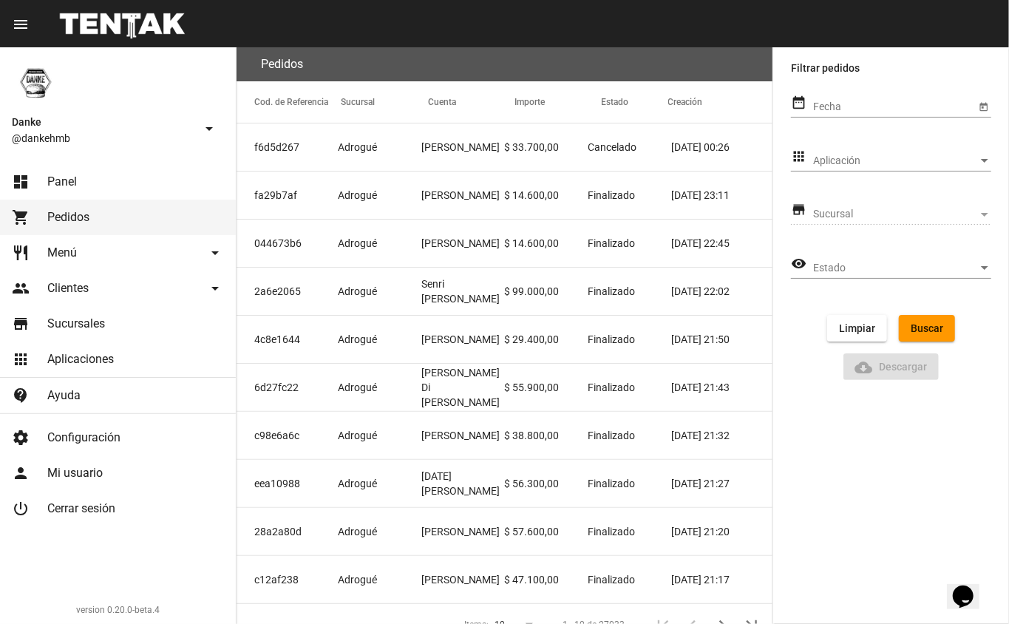
click at [455, 479] on mat-cell "[DATE][PERSON_NAME]" at bounding box center [463, 483] width 84 height 47
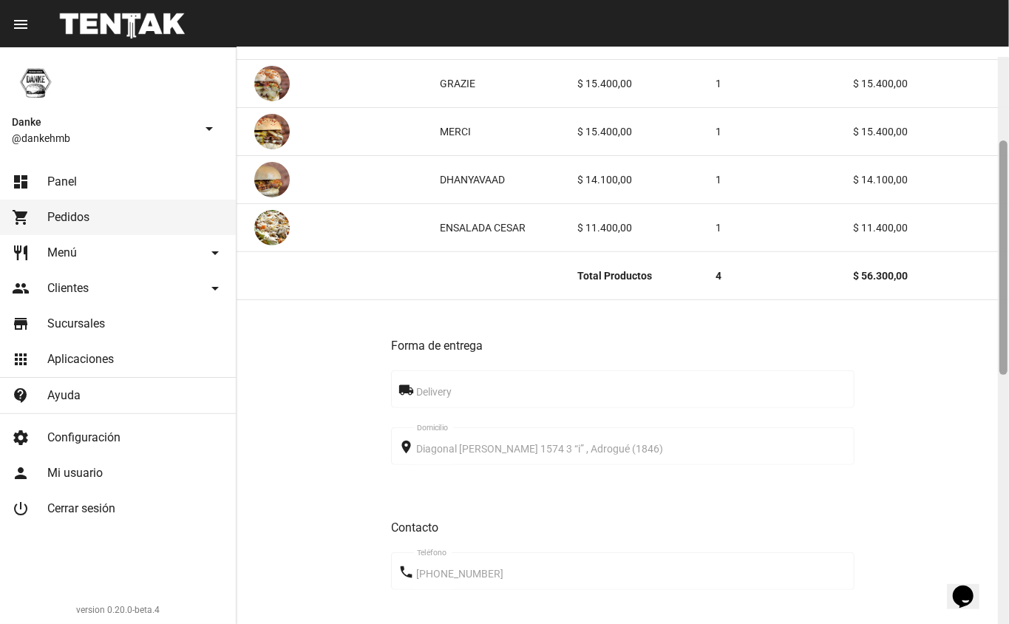
drag, startPoint x: 1006, startPoint y: 220, endPoint x: 1005, endPoint y: 313, distance: 93.9
click at [1006, 305] on div at bounding box center [1004, 257] width 8 height 234
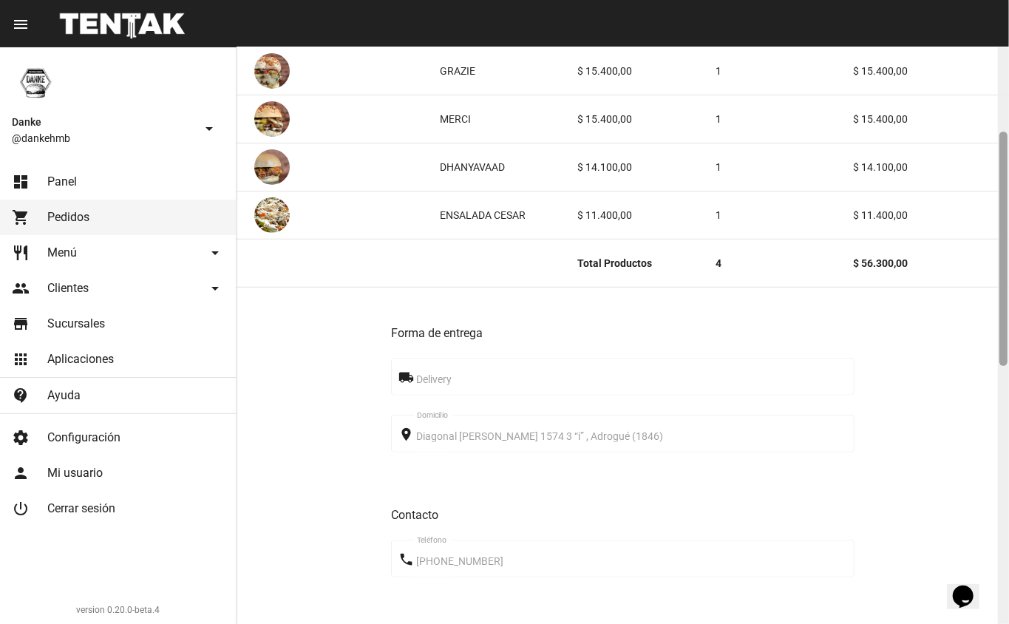
click at [1005, 313] on div at bounding box center [1004, 249] width 8 height 234
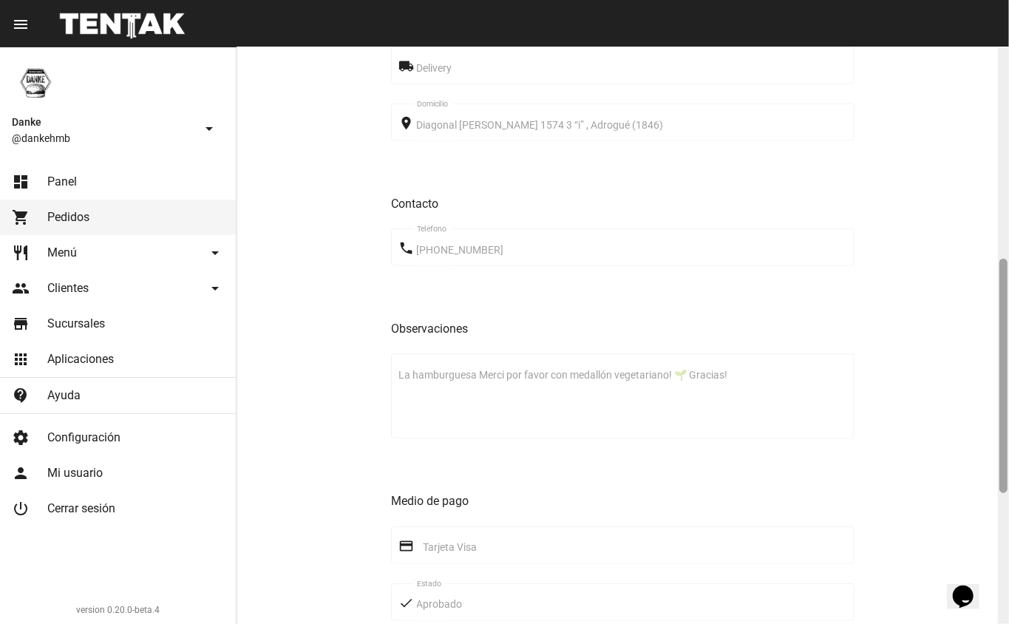
drag, startPoint x: 1003, startPoint y: 315, endPoint x: 983, endPoint y: 444, distance: 130.2
click at [983, 444] on div "Pedido move_to_inbox Referencia: eea10988 - Finalizado App: Danke Sucursal: Adr…" at bounding box center [623, 335] width 773 height 577
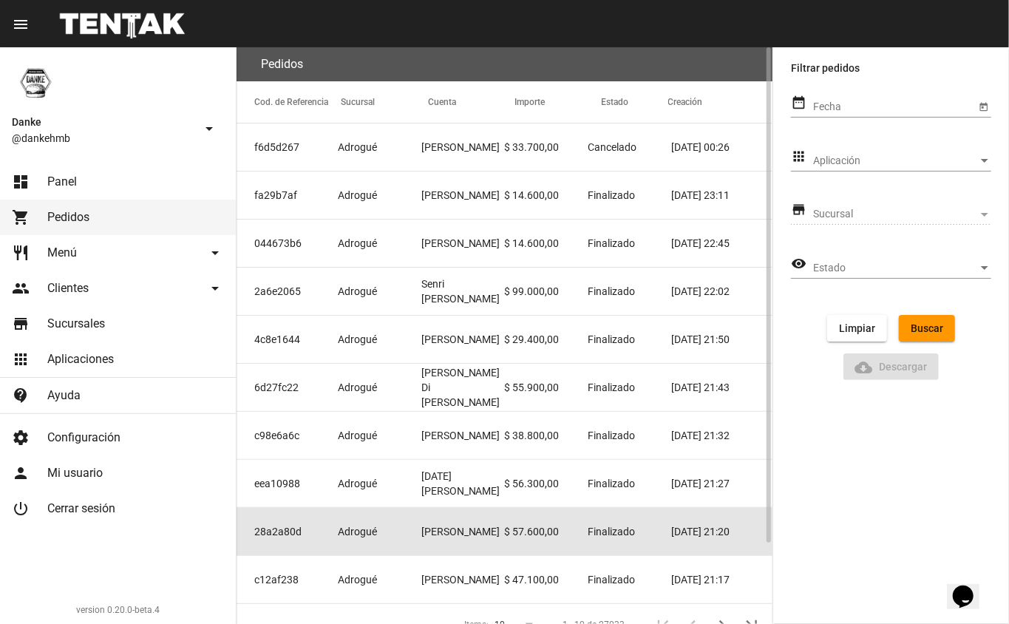
click at [477, 543] on mat-cell "[PERSON_NAME]" at bounding box center [463, 531] width 84 height 47
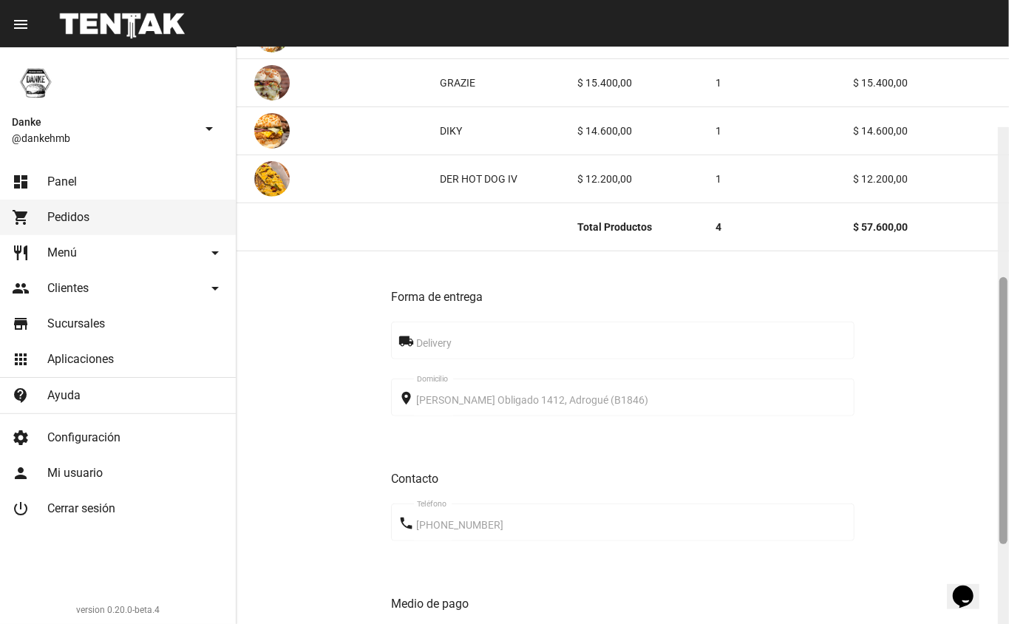
scroll to position [343, 0]
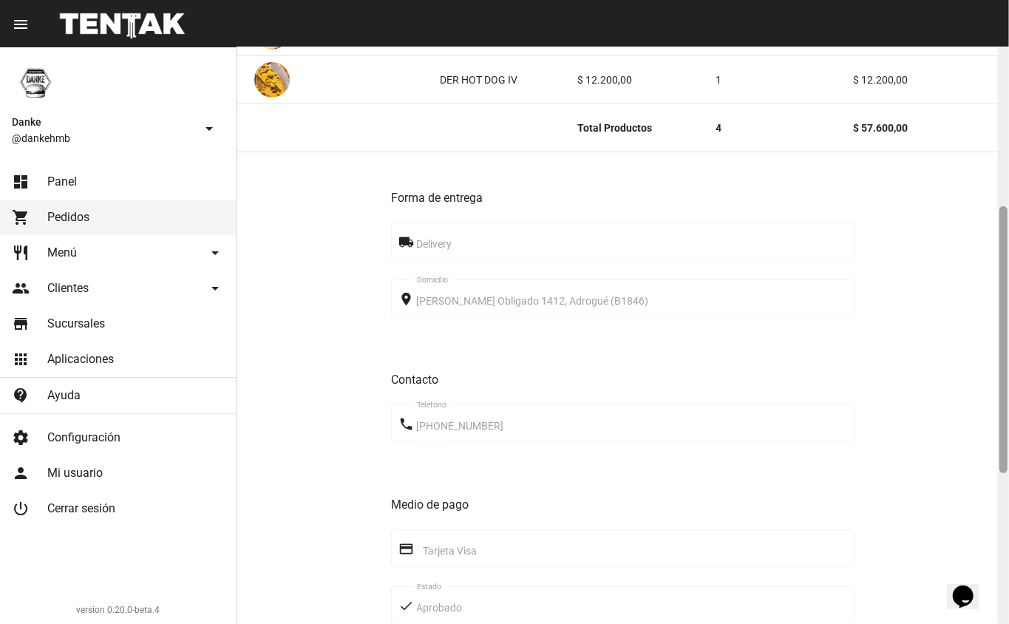
drag, startPoint x: 1005, startPoint y: 232, endPoint x: 994, endPoint y: 392, distance: 160.1
click at [994, 392] on div "Pedido move_to_inbox Referencia: 28a2a80d - Finalizado App: Danke Sucursal: Adr…" at bounding box center [623, 335] width 773 height 577
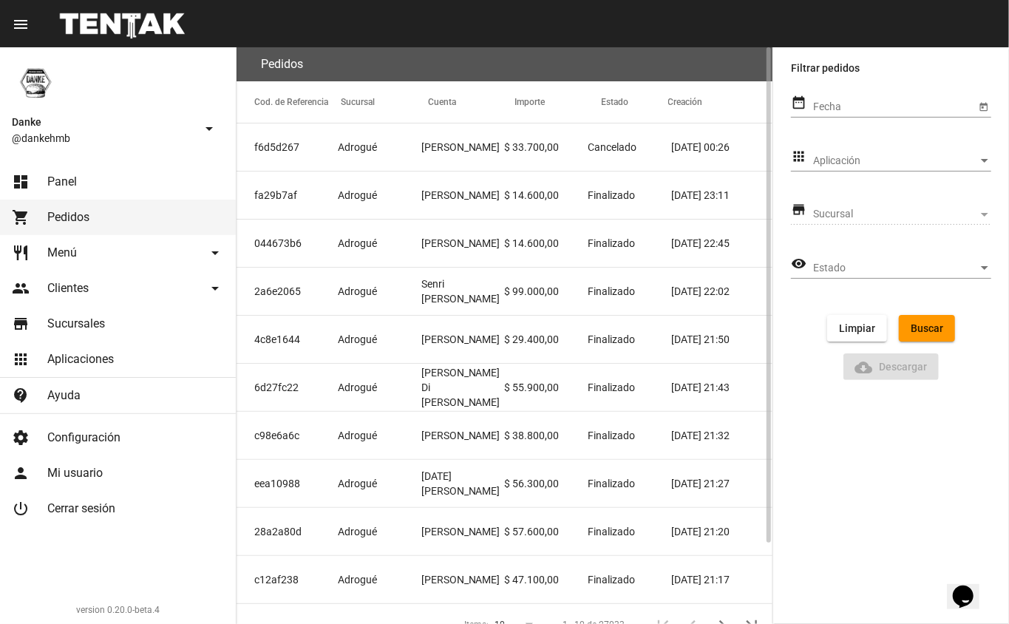
click at [535, 594] on mat-cell "$ 47.100,00" at bounding box center [546, 579] width 84 height 47
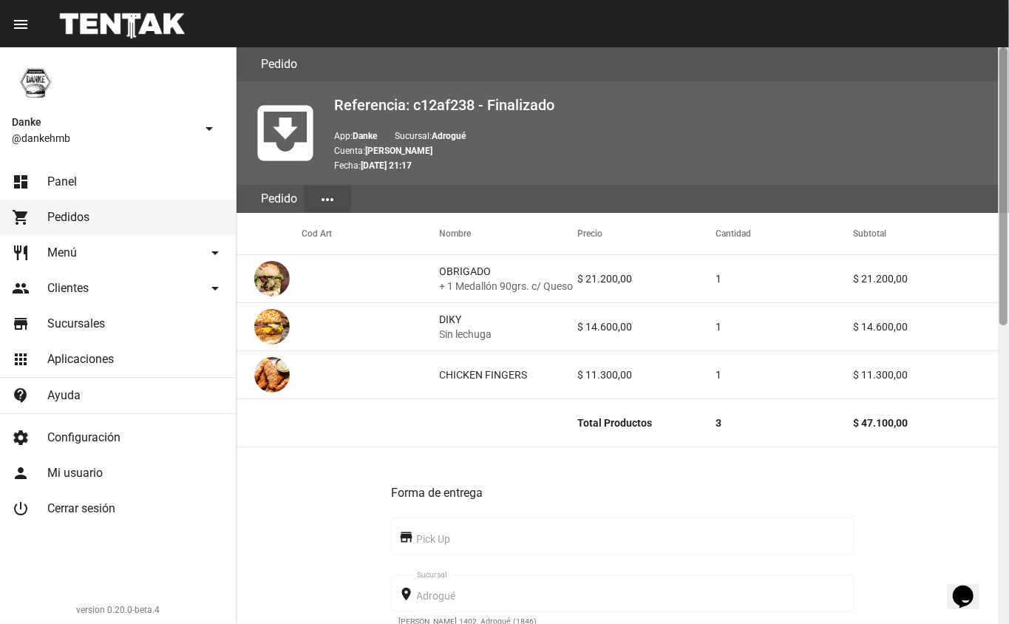
scroll to position [577, 0]
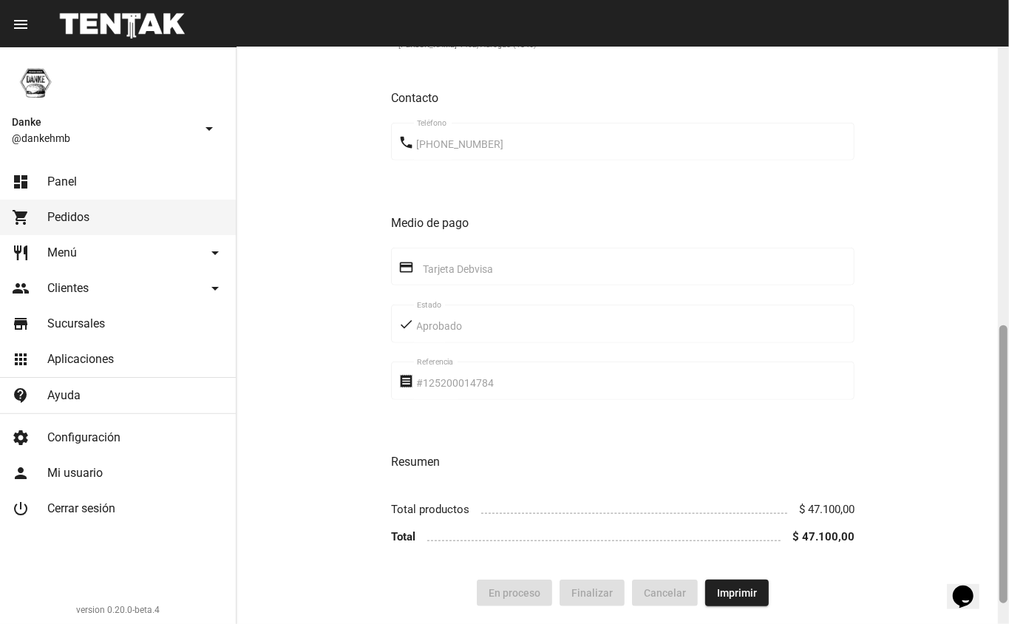
drag, startPoint x: 1008, startPoint y: 166, endPoint x: 1003, endPoint y: 208, distance: 41.7
click at [1003, 208] on div at bounding box center [1003, 335] width 11 height 577
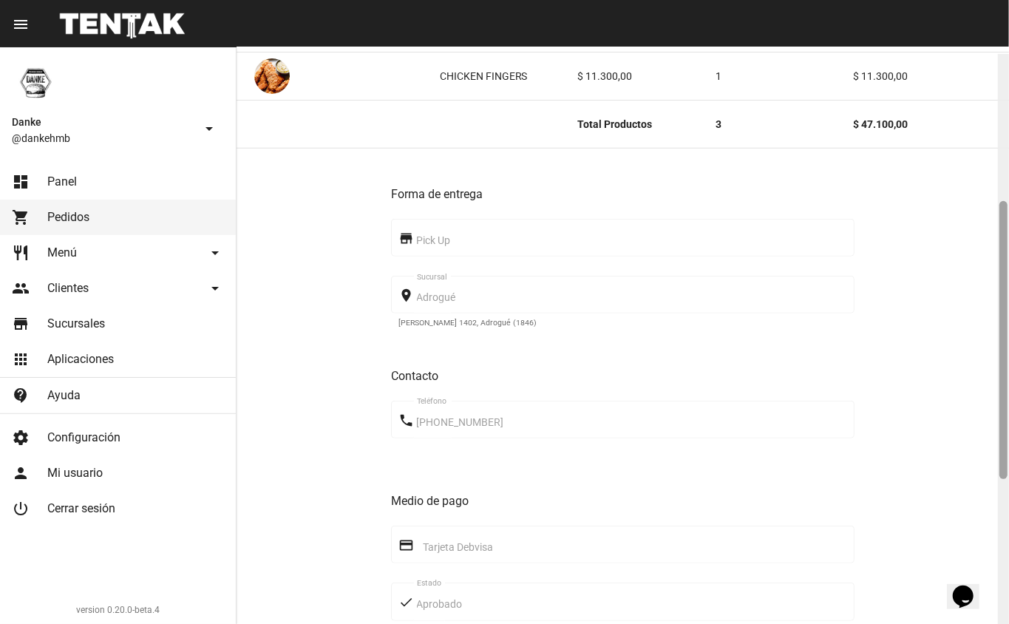
scroll to position [312, 0]
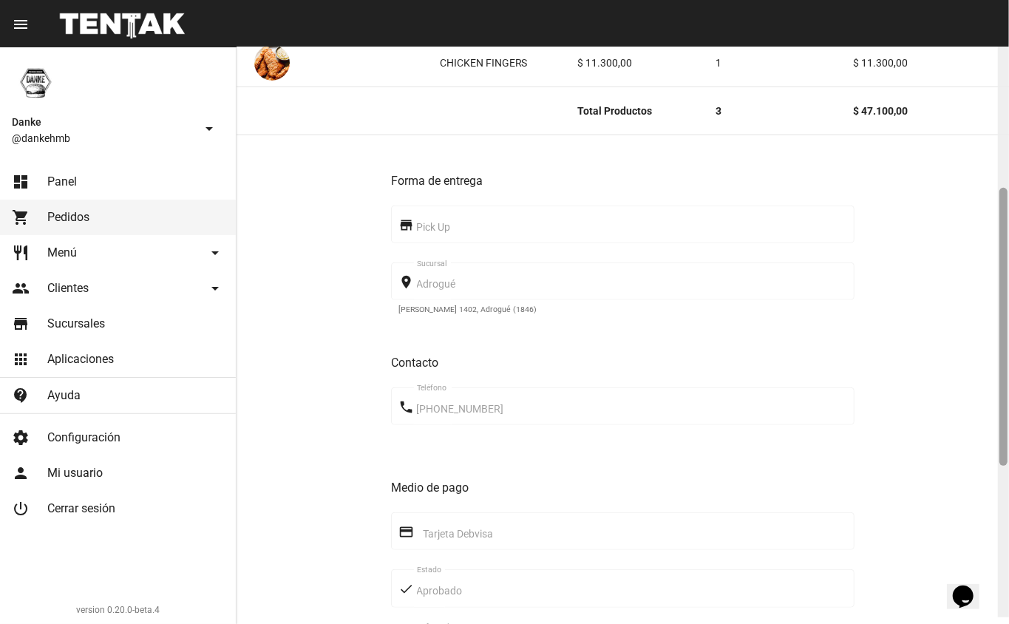
drag, startPoint x: 1001, startPoint y: 336, endPoint x: 1008, endPoint y: 208, distance: 128.1
click at [1008, 208] on div at bounding box center [1003, 329] width 11 height 577
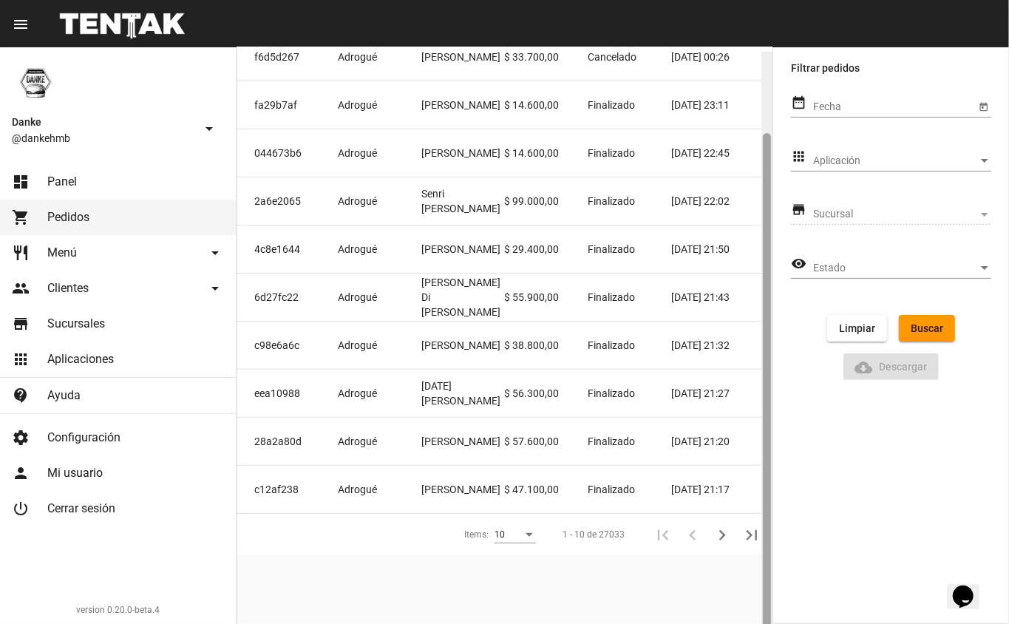
scroll to position [95, 0]
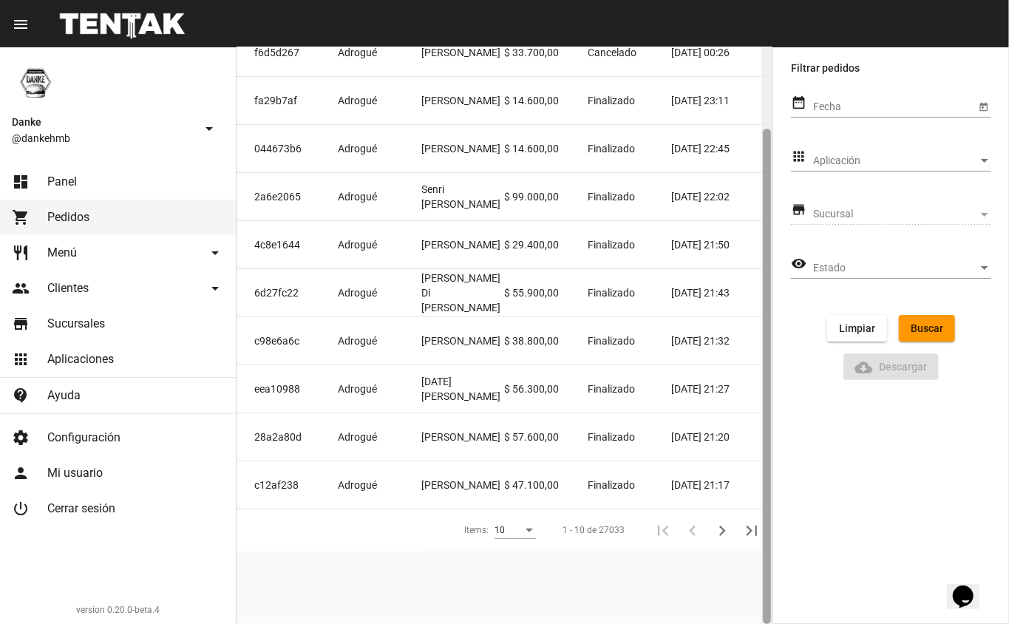
drag, startPoint x: 766, startPoint y: 243, endPoint x: 755, endPoint y: 359, distance: 115.9
click at [755, 359] on div "Pedidos Cod. de Referencia Sucursal Cuenta Importe Estado Creación f6d5d267 Adr…" at bounding box center [505, 335] width 536 height 577
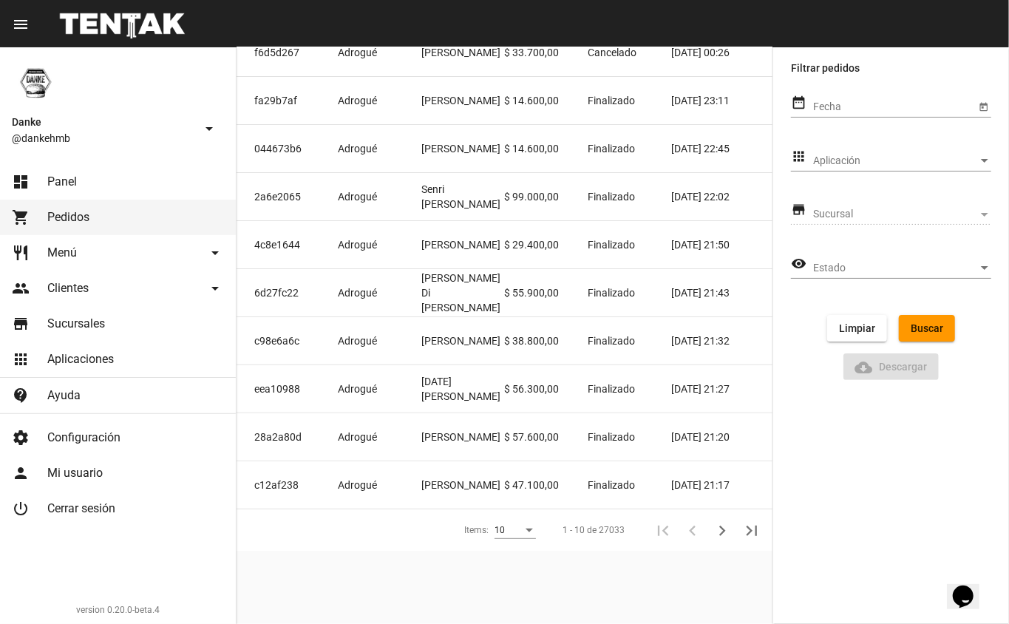
click at [521, 539] on div "10" at bounding box center [515, 526] width 41 height 25
click at [512, 559] on span "25" at bounding box center [516, 559] width 41 height 27
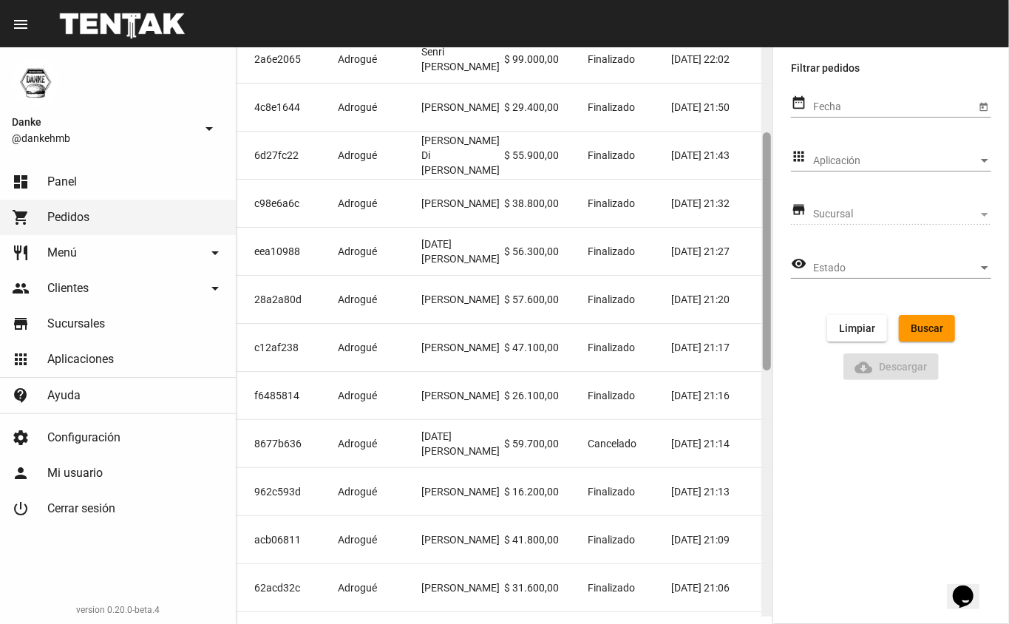
scroll to position [237, 0]
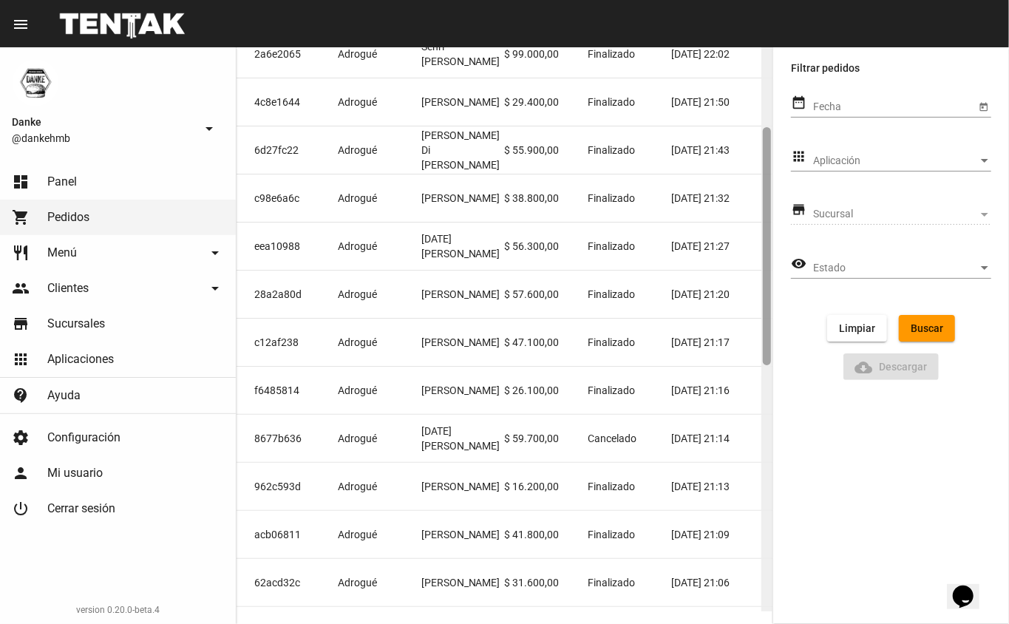
drag, startPoint x: 769, startPoint y: 257, endPoint x: 761, endPoint y: 316, distance: 59.7
click at [762, 316] on div at bounding box center [767, 323] width 11 height 577
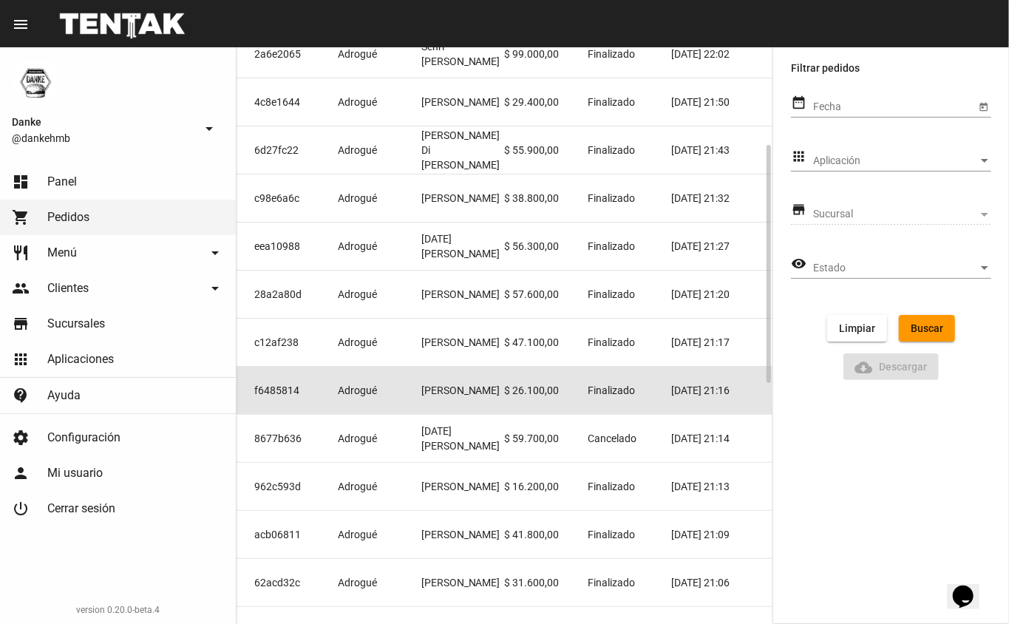
click at [538, 381] on mat-cell "$ 26.100,00" at bounding box center [546, 390] width 84 height 47
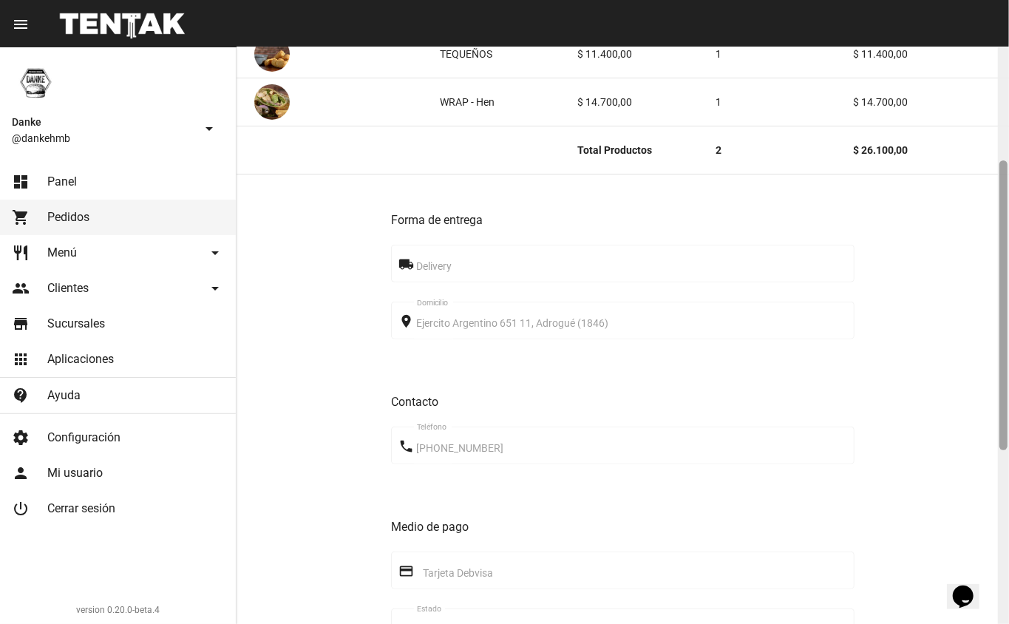
drag, startPoint x: 1006, startPoint y: 228, endPoint x: 997, endPoint y: 343, distance: 115.0
click at [997, 343] on div "Pedido move_to_inbox Referencia: f6485814 - Finalizado App: [PERSON_NAME]: Adro…" at bounding box center [623, 335] width 773 height 577
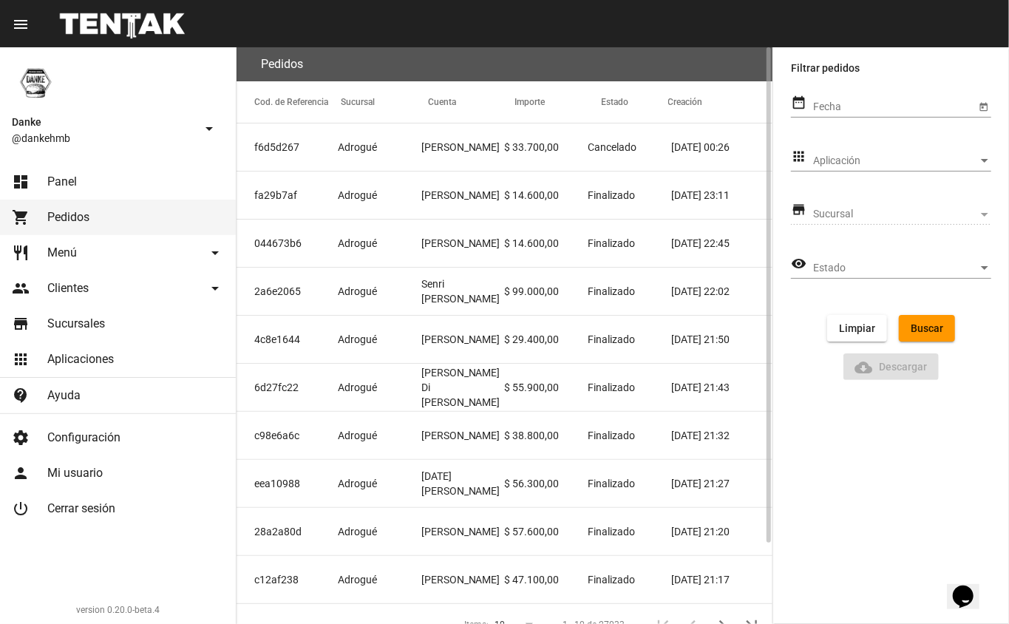
click at [583, 381] on mat-cell "$ 55.900,00" at bounding box center [546, 387] width 84 height 47
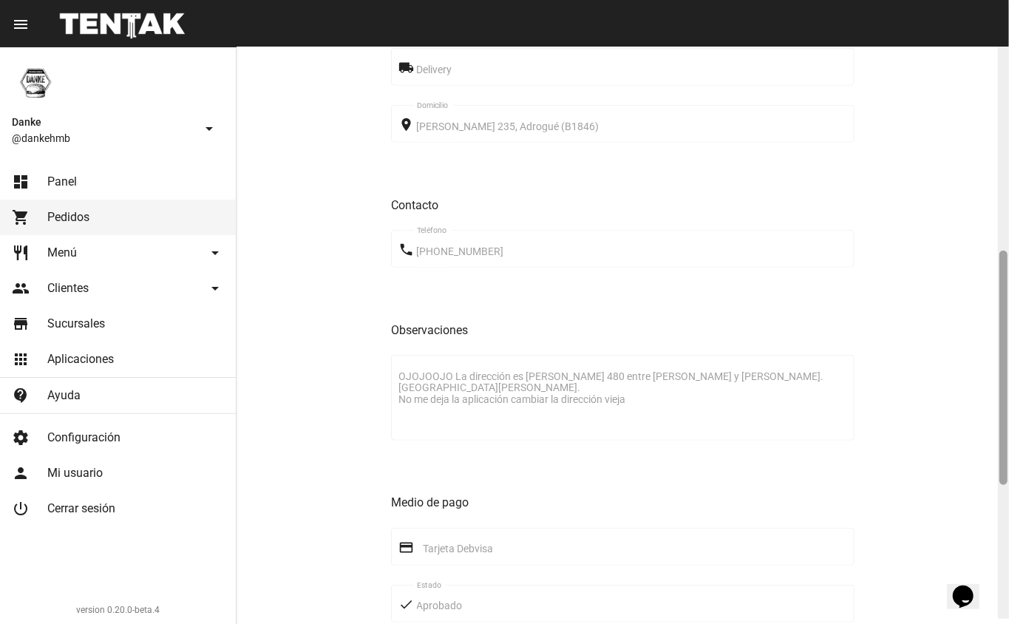
drag, startPoint x: 1006, startPoint y: 247, endPoint x: 986, endPoint y: 459, distance: 213.2
click at [986, 459] on div "Pedido move_to_inbox Referencia: 6d27fc22 - Finalizado App: Danke Sucursal: Adr…" at bounding box center [623, 335] width 773 height 577
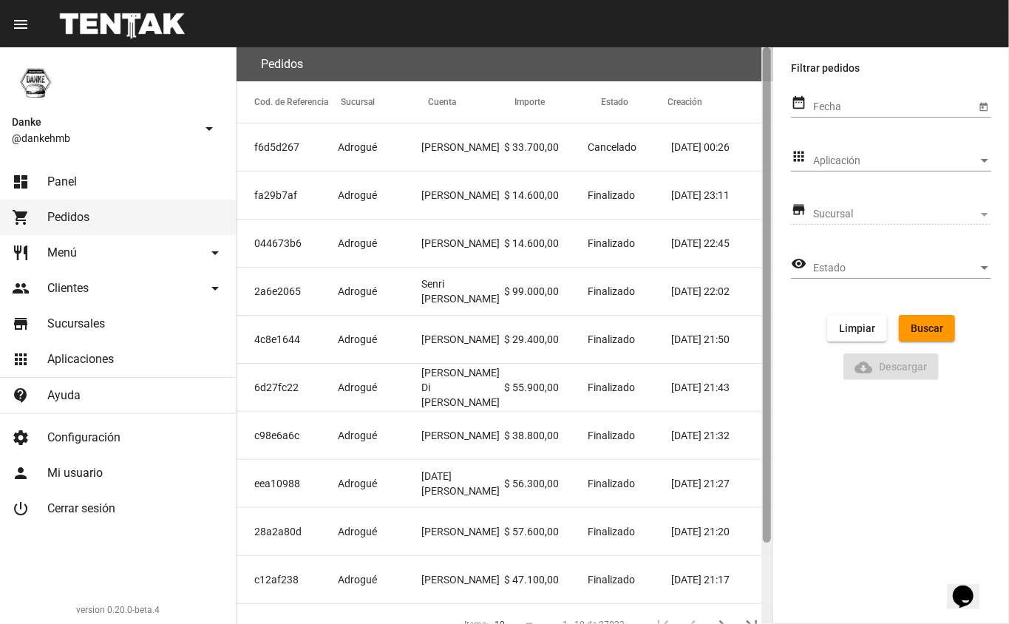
drag, startPoint x: 767, startPoint y: 288, endPoint x: 793, endPoint y: 122, distance: 167.6
click at [770, 254] on div at bounding box center [767, 294] width 8 height 495
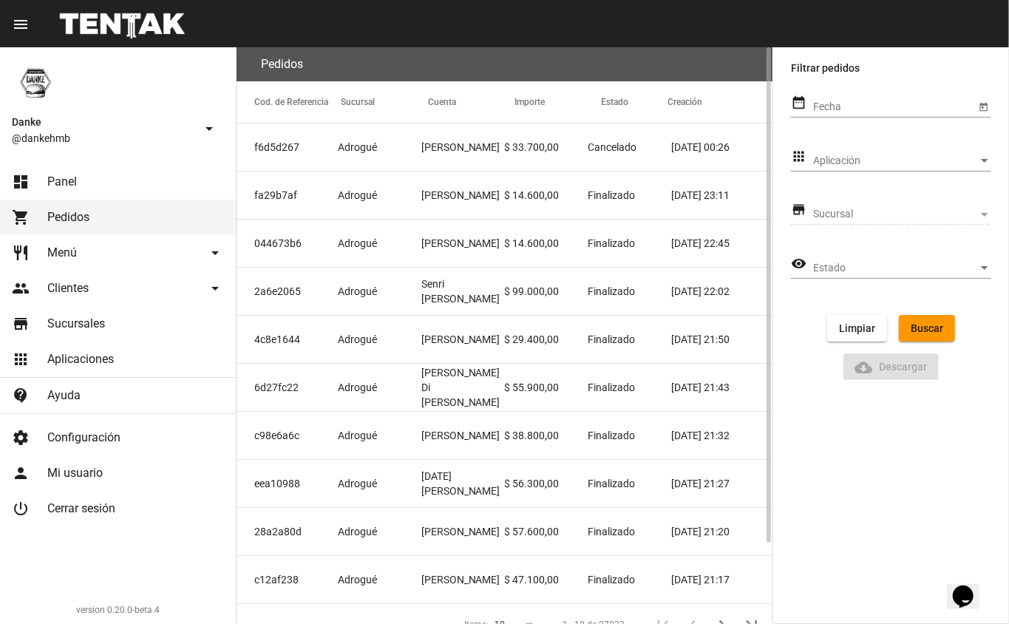
click at [509, 204] on mat-cell "$ 14.600,00" at bounding box center [546, 195] width 84 height 47
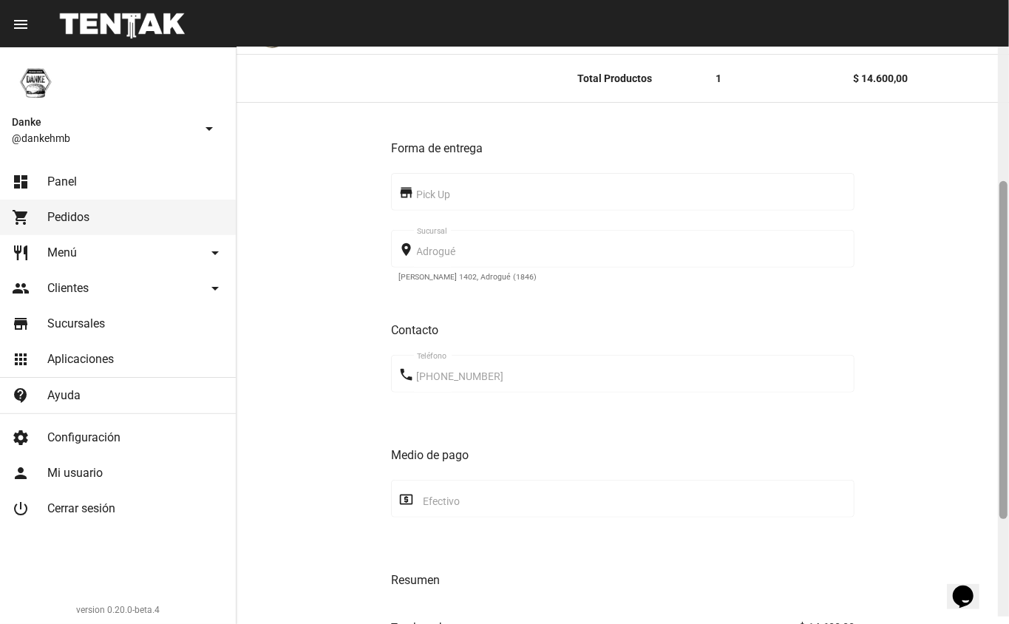
scroll to position [251, 0]
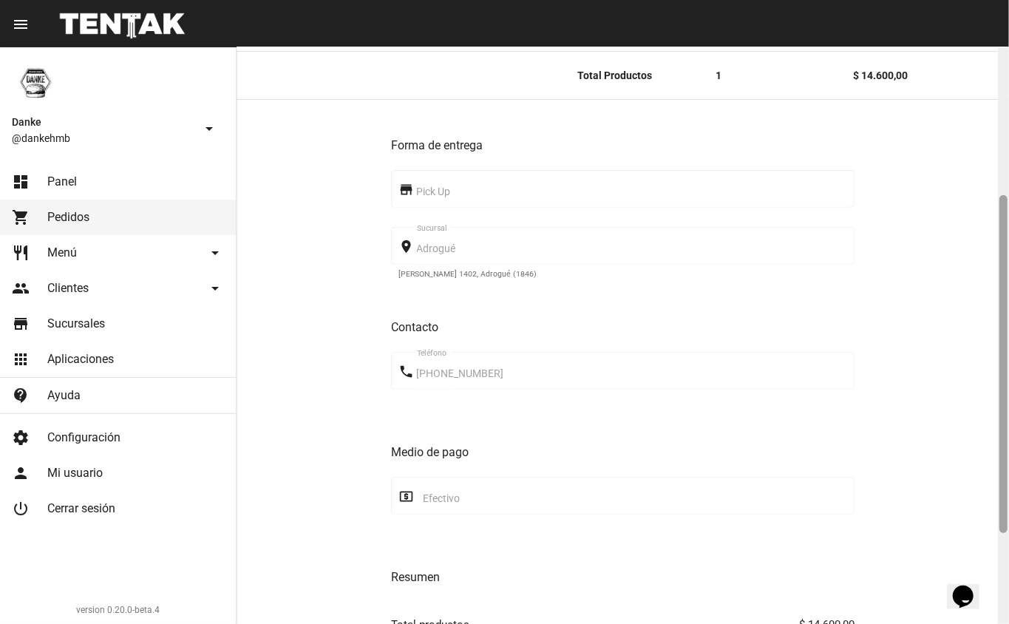
drag, startPoint x: 1003, startPoint y: 297, endPoint x: 1001, endPoint y: 445, distance: 147.9
click at [1001, 445] on div at bounding box center [1004, 364] width 8 height 338
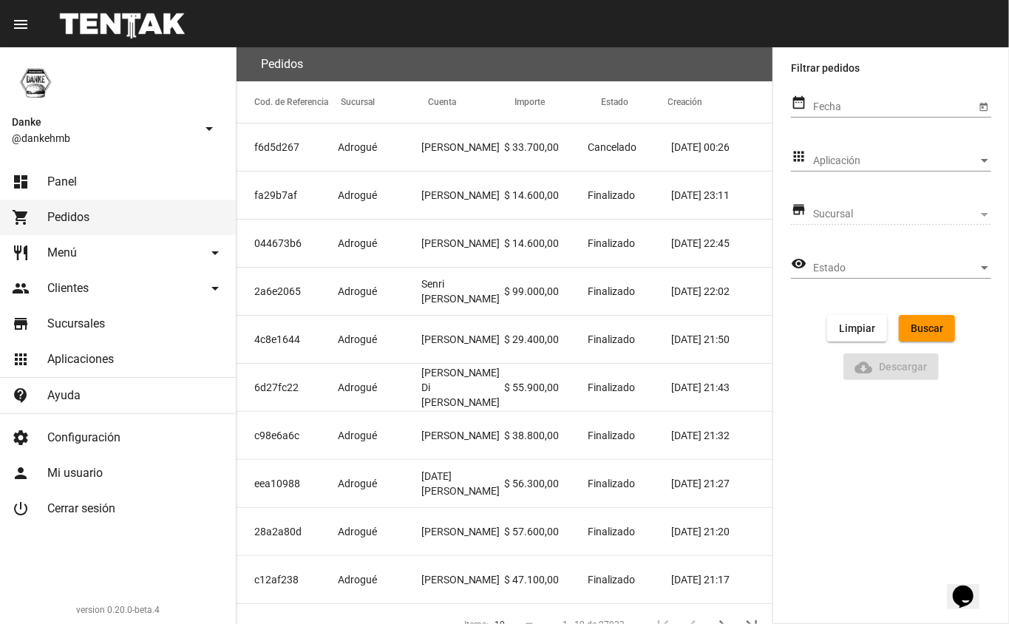
click at [470, 234] on mat-cell "[PERSON_NAME]" at bounding box center [463, 243] width 84 height 47
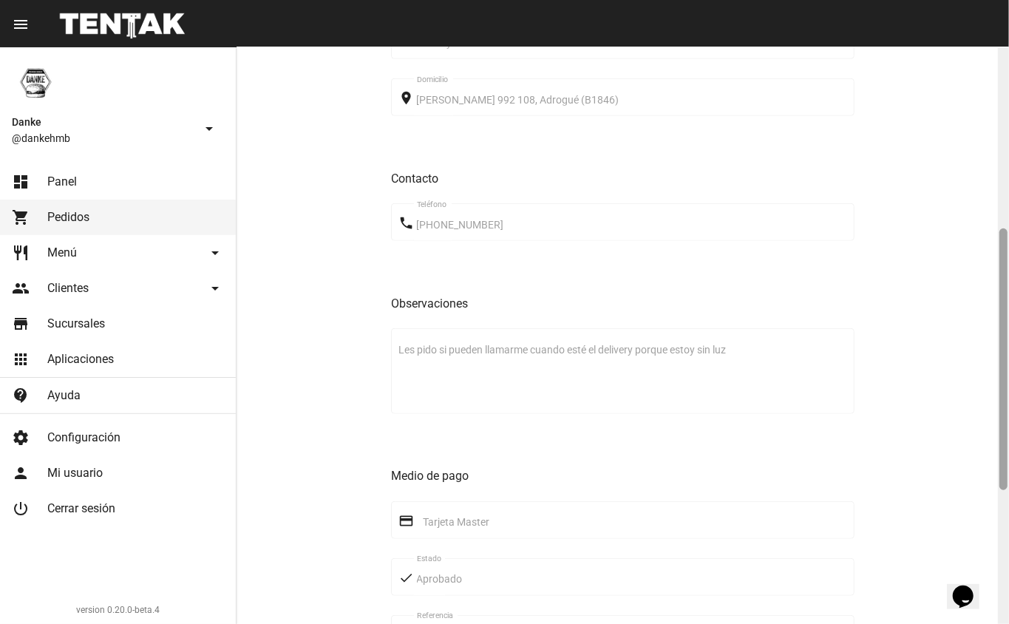
scroll to position [404, 0]
drag, startPoint x: 1005, startPoint y: 240, endPoint x: 973, endPoint y: 423, distance: 186.2
click at [973, 423] on div "Pedido move_to_inbox Referencia: 044673b6 - Finalizado App: Danke Sucursal: Adr…" at bounding box center [623, 335] width 773 height 577
